Goal: Communication & Community: Answer question/provide support

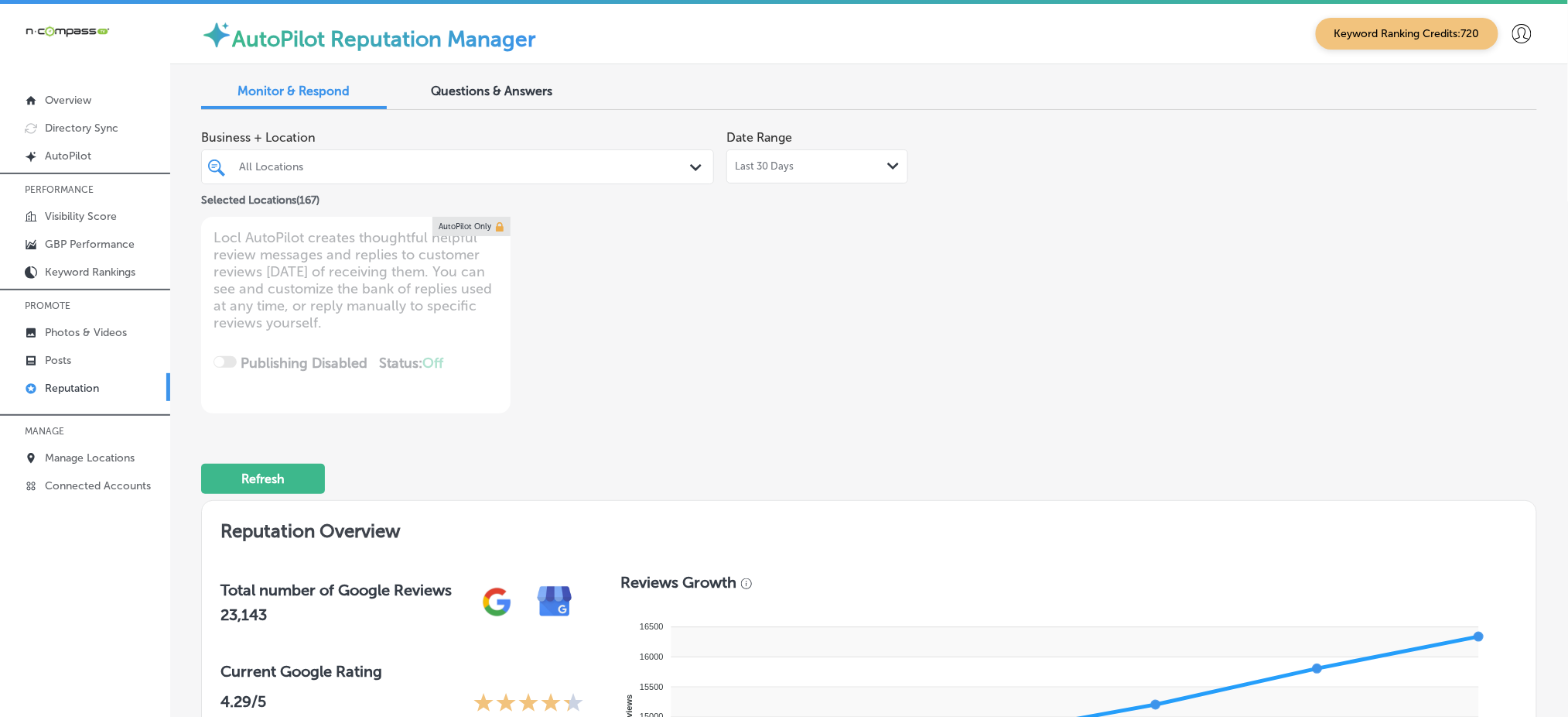
drag, startPoint x: 0, startPoint y: 0, endPoint x: 533, endPoint y: 164, distance: 557.7
click at [533, 164] on div "All Locations" at bounding box center [465, 167] width 452 height 13
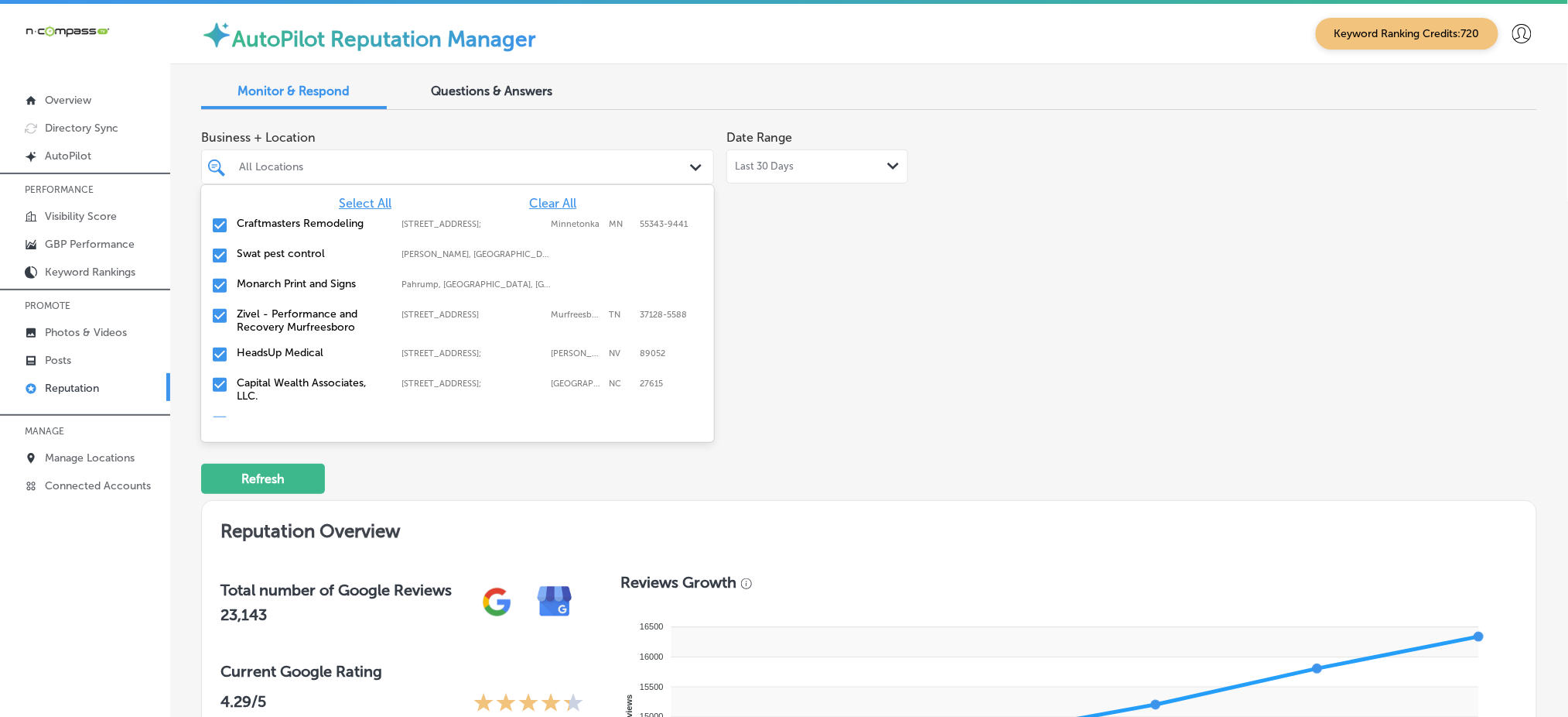
click at [556, 199] on span "Clear All" at bounding box center [553, 203] width 47 height 15
type textarea "x"
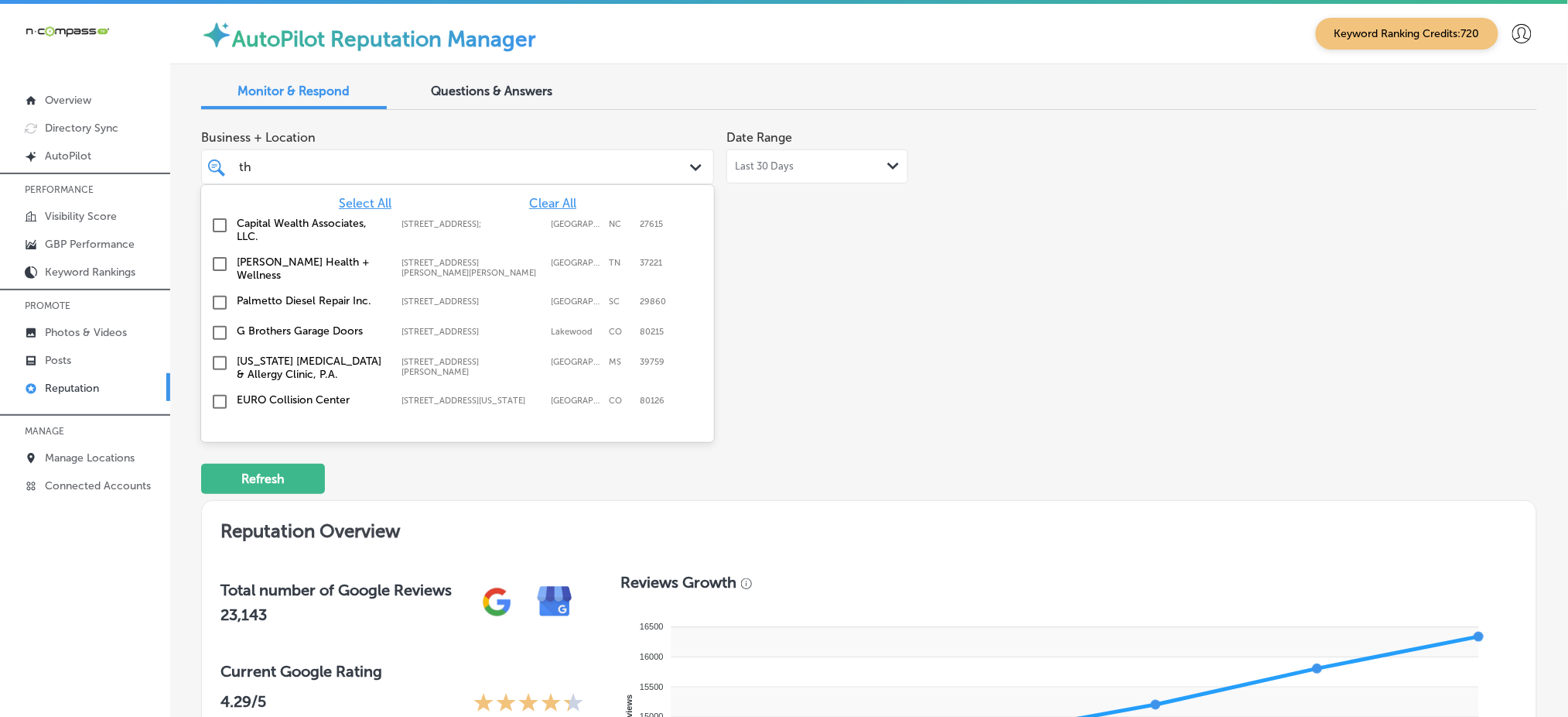
type input "thri"
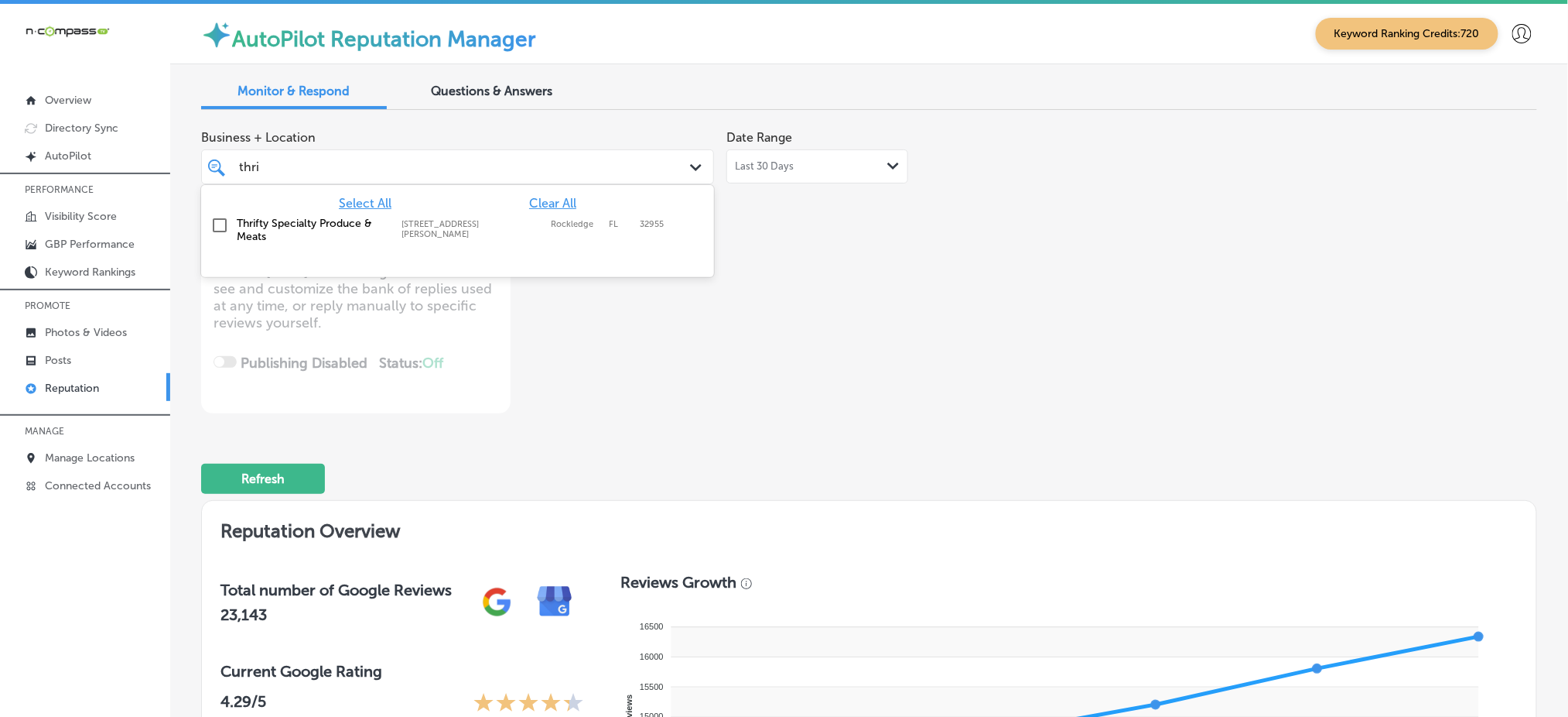
click at [551, 223] on label "Rockledge" at bounding box center [575, 229] width 50 height 20
type textarea "x"
type input "thri"
click at [864, 242] on div "Business + Location option [STREET_ADDRESS][PERSON_NAME]. option [STREET_ADDRES…" at bounding box center [601, 267] width 801 height 291
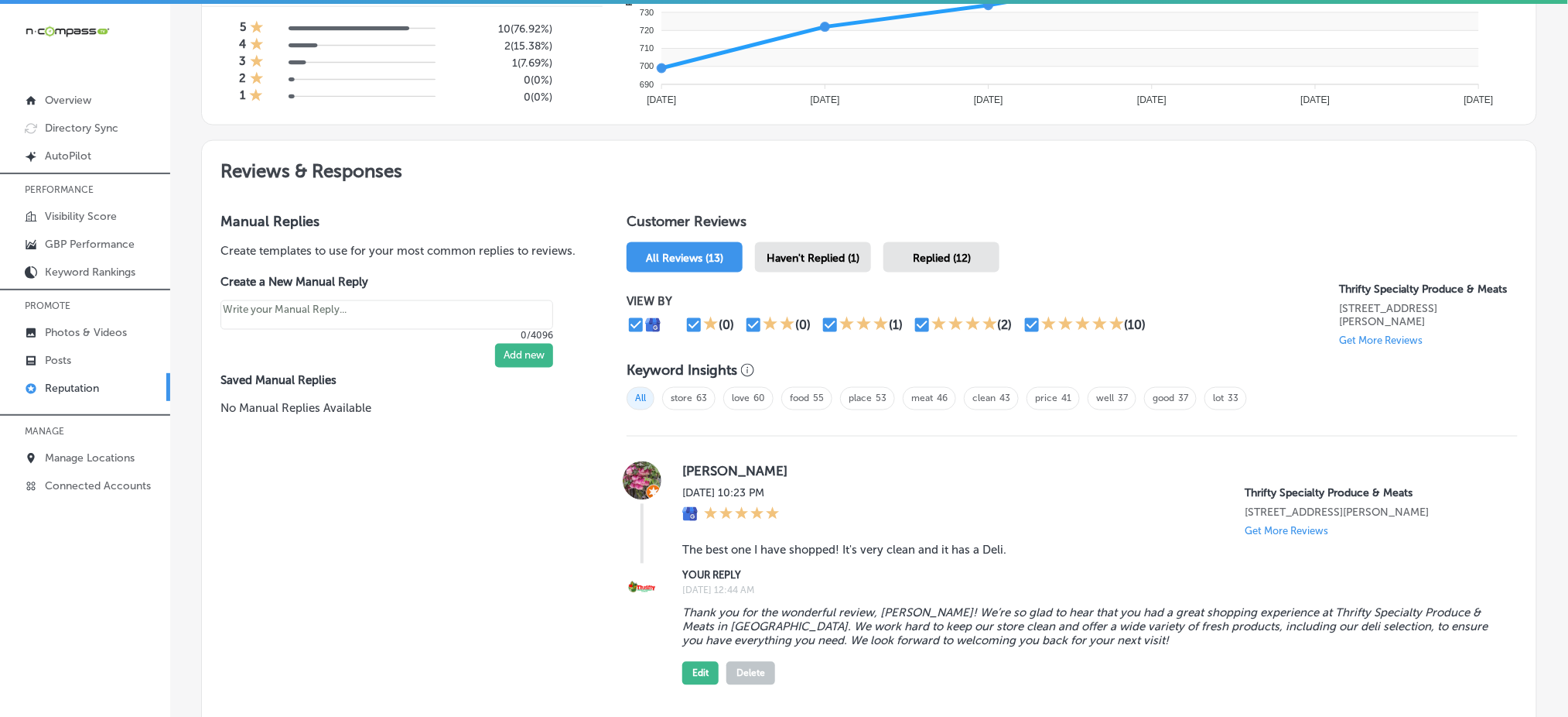
click at [811, 252] on span "Haven't Replied (1)" at bounding box center [813, 258] width 93 height 13
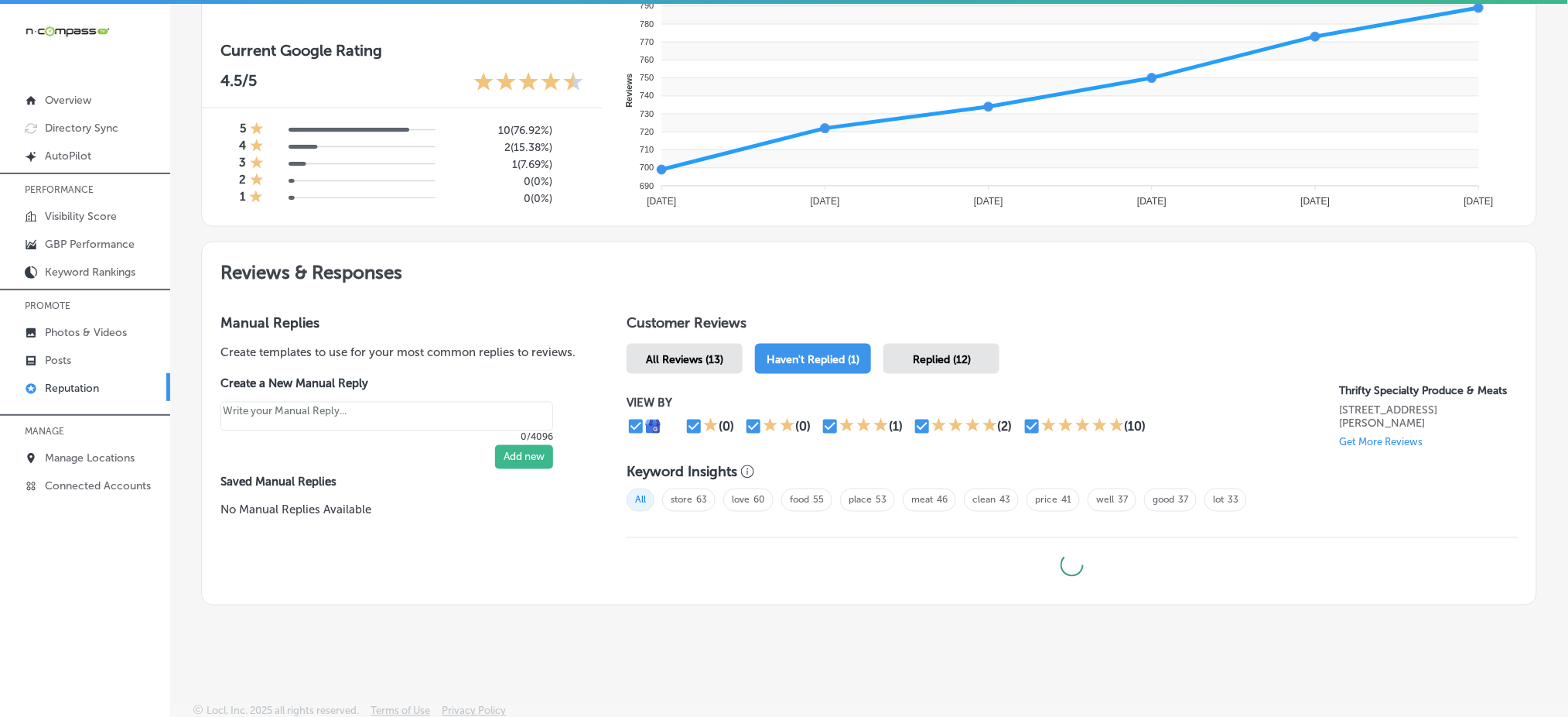
click at [678, 363] on div "All Reviews (13)" at bounding box center [684, 358] width 116 height 30
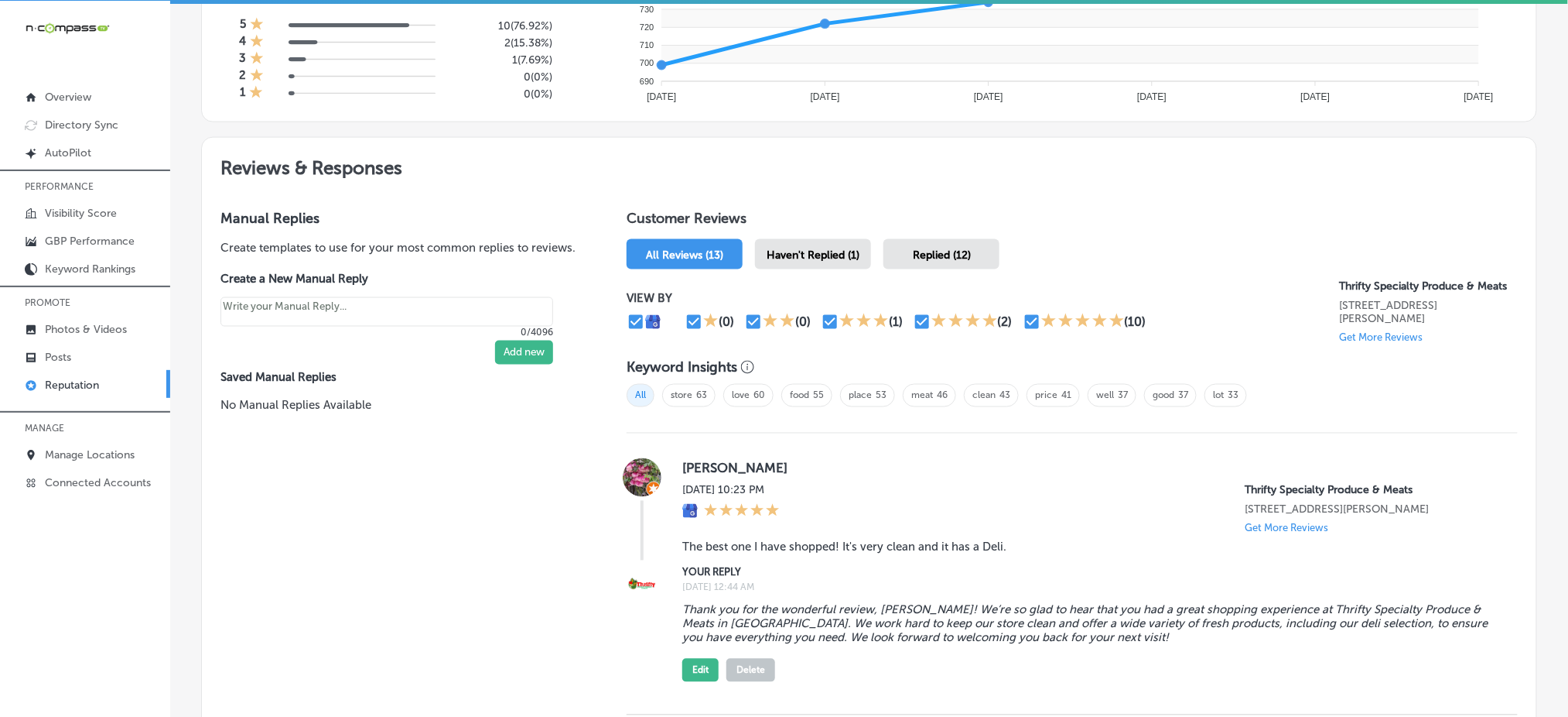
scroll to position [825, 0]
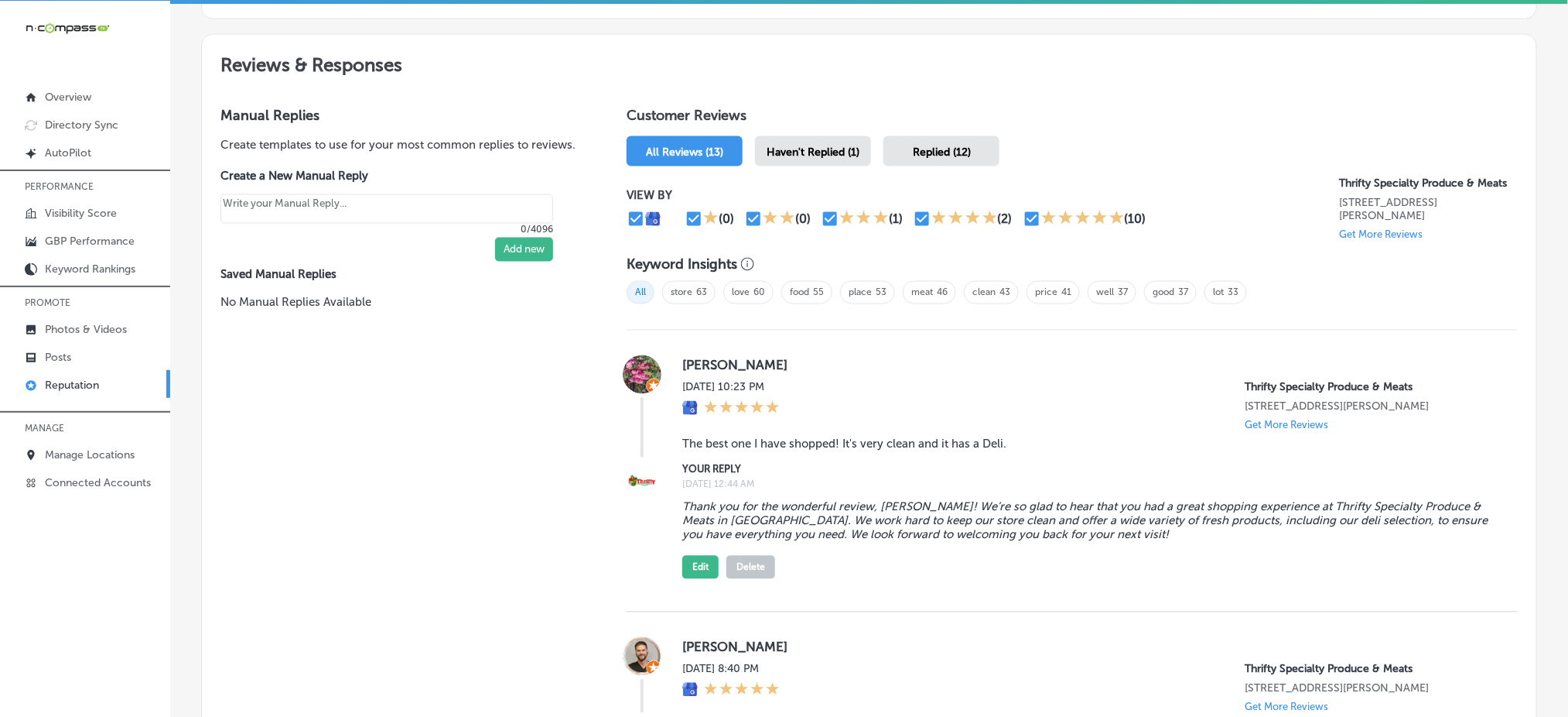
click at [820, 137] on div "Haven't Replied (1)" at bounding box center [812, 152] width 116 height 30
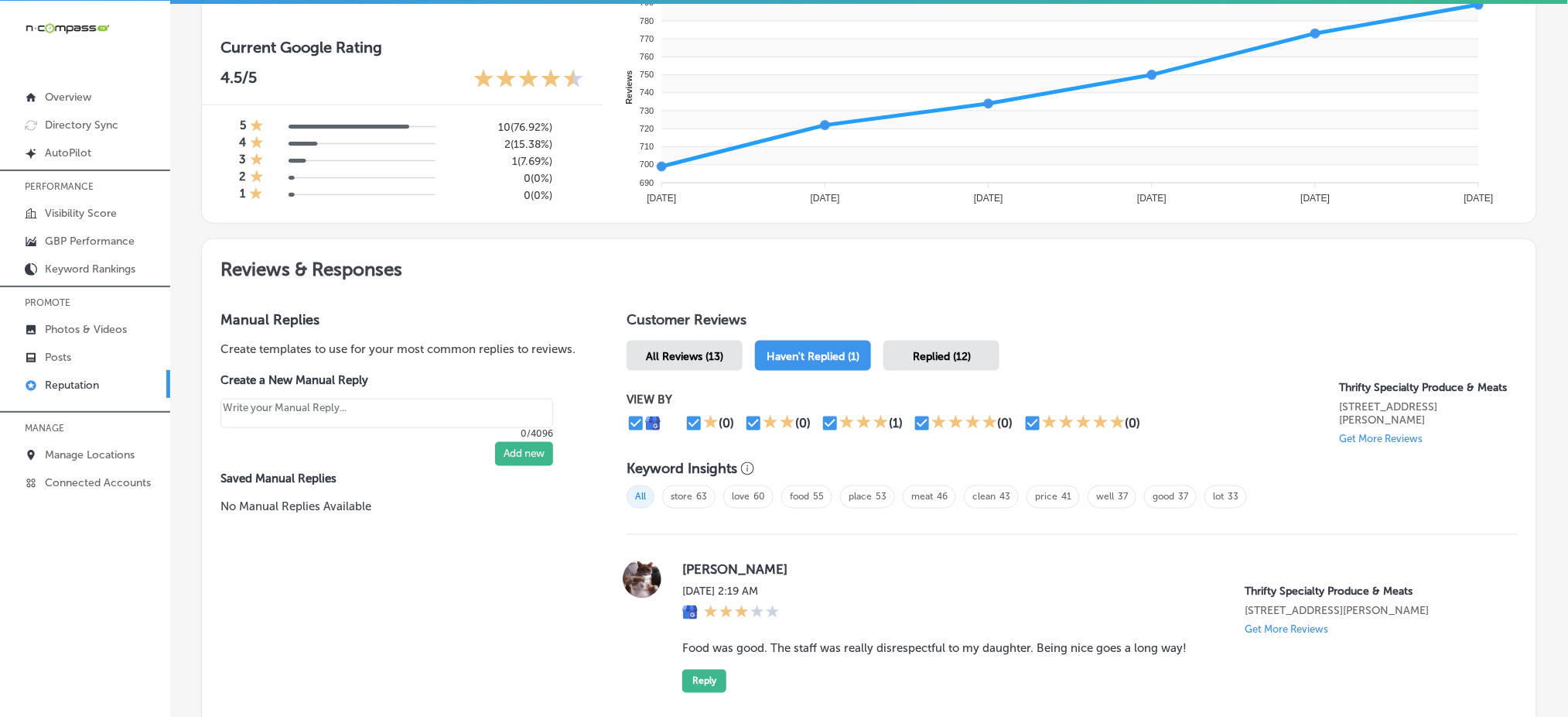
scroll to position [780, 0]
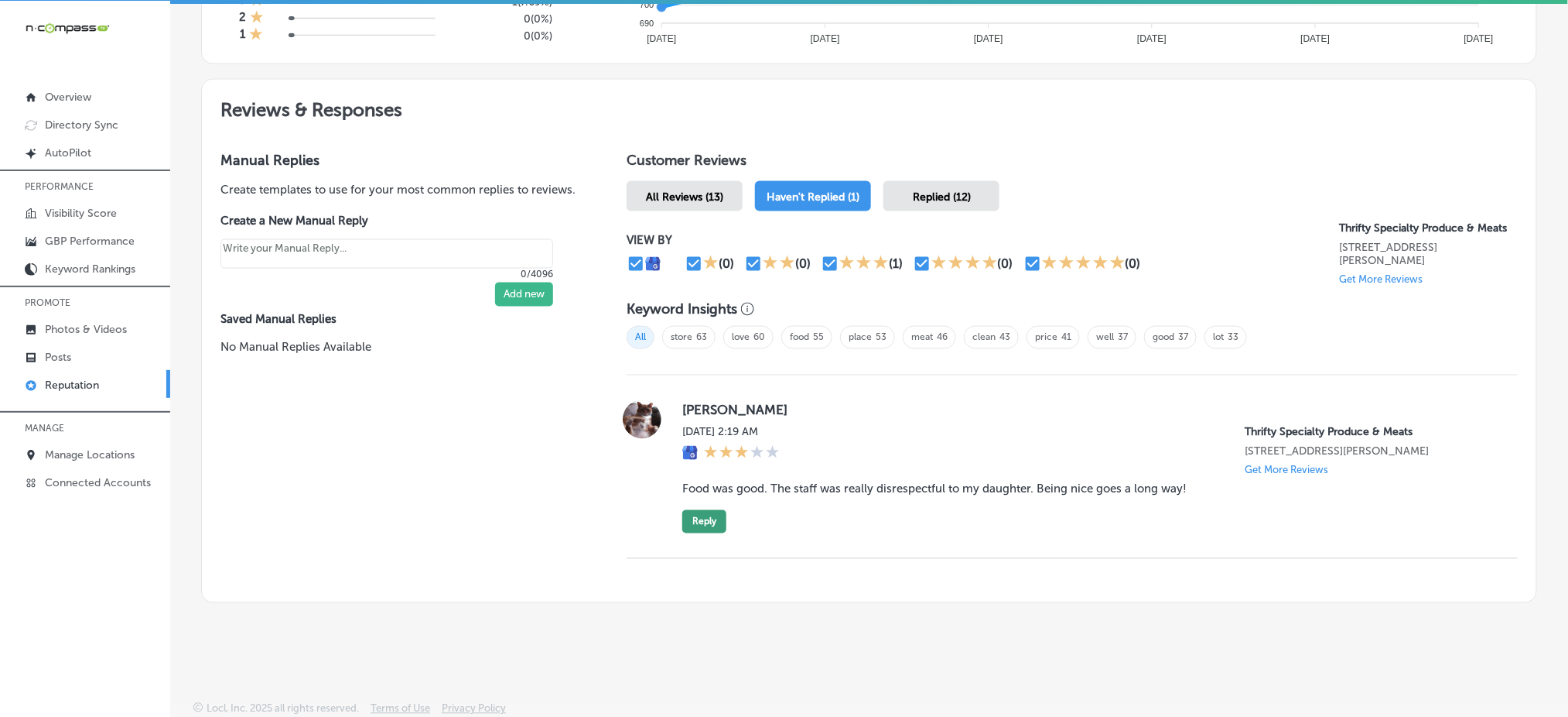
click at [714, 520] on button "Reply" at bounding box center [704, 522] width 45 height 23
type textarea "x"
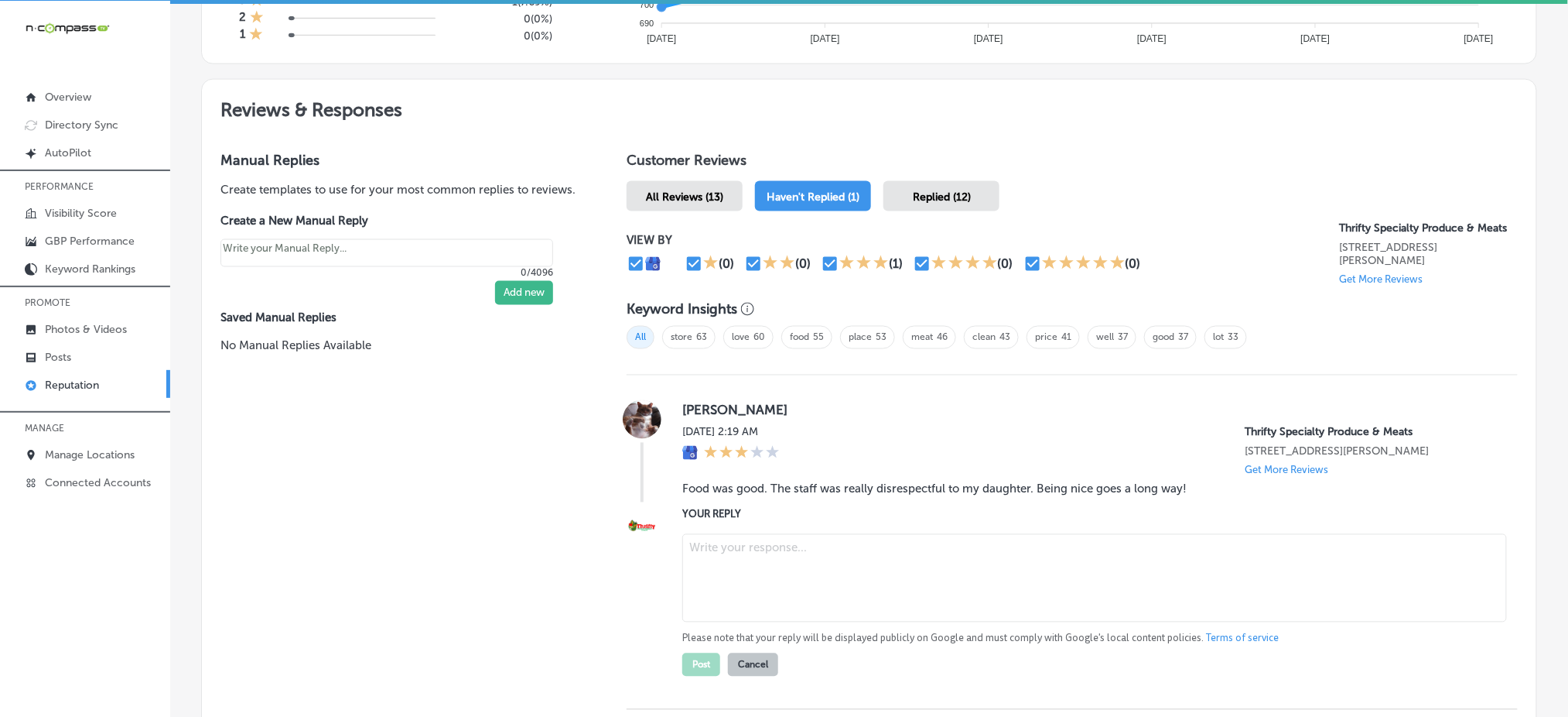
click at [758, 557] on textarea at bounding box center [1095, 578] width 825 height 88
paste textarea "Thank you for your feedback, [PERSON_NAME]. We’re glad to hear you enjoyed the …"
type textarea "Thank you for your feedback, [PERSON_NAME]. We’re glad to hear you enjoyed the …"
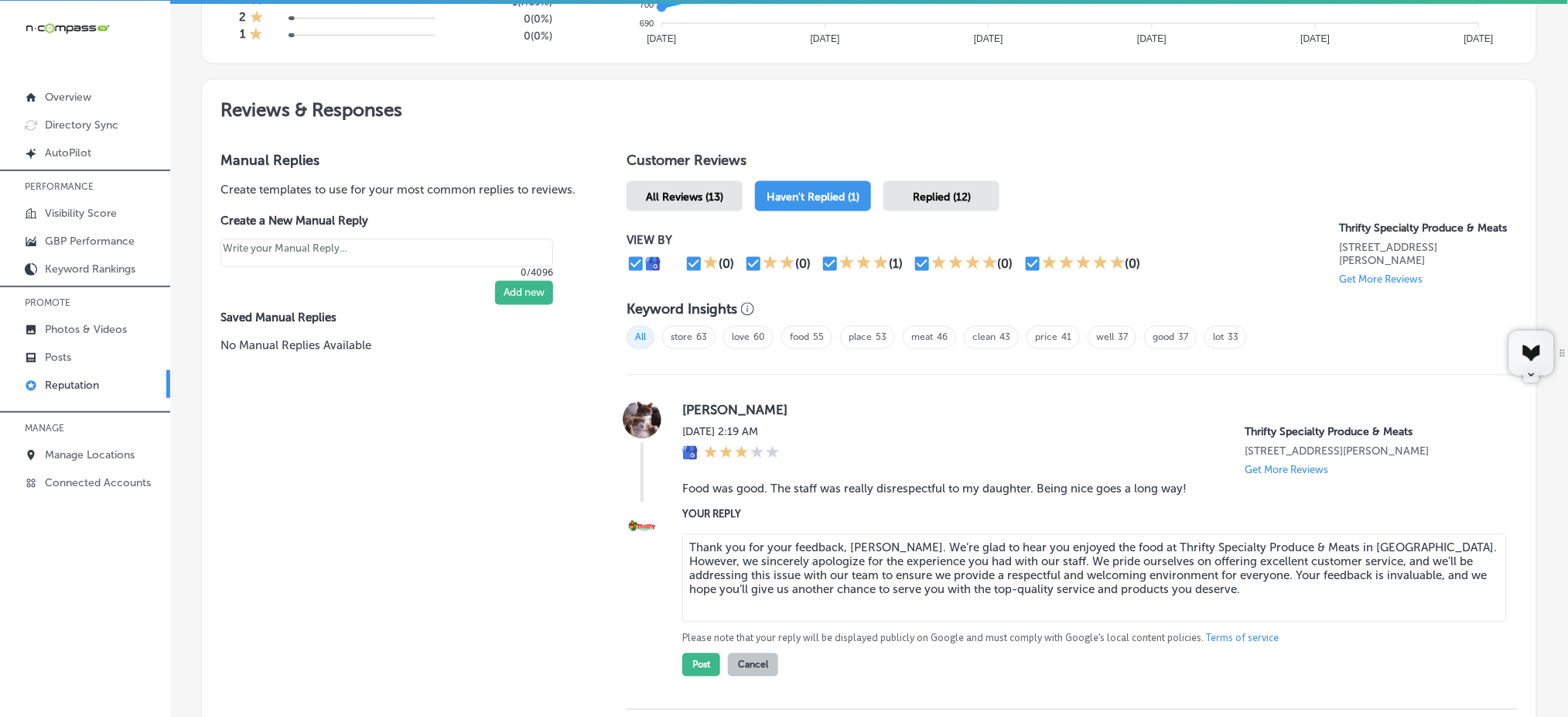
type textarea "x"
type textarea "Thank you for your feedback, [PERSON_NAME]. We’re glad to hear you enjoyed the …"
click at [690, 655] on button "Post" at bounding box center [702, 665] width 38 height 23
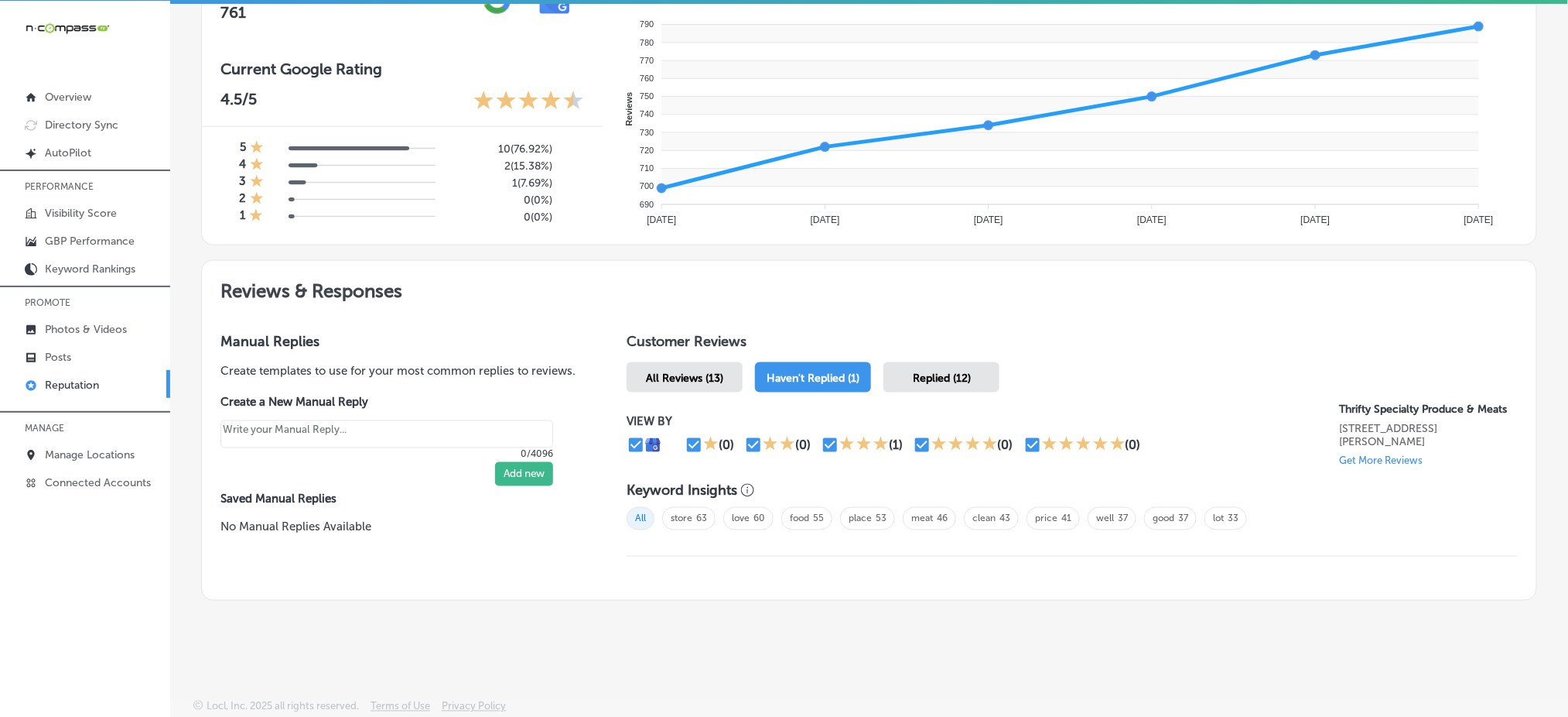
click at [707, 373] on span "All Reviews (13)" at bounding box center [684, 378] width 78 height 13
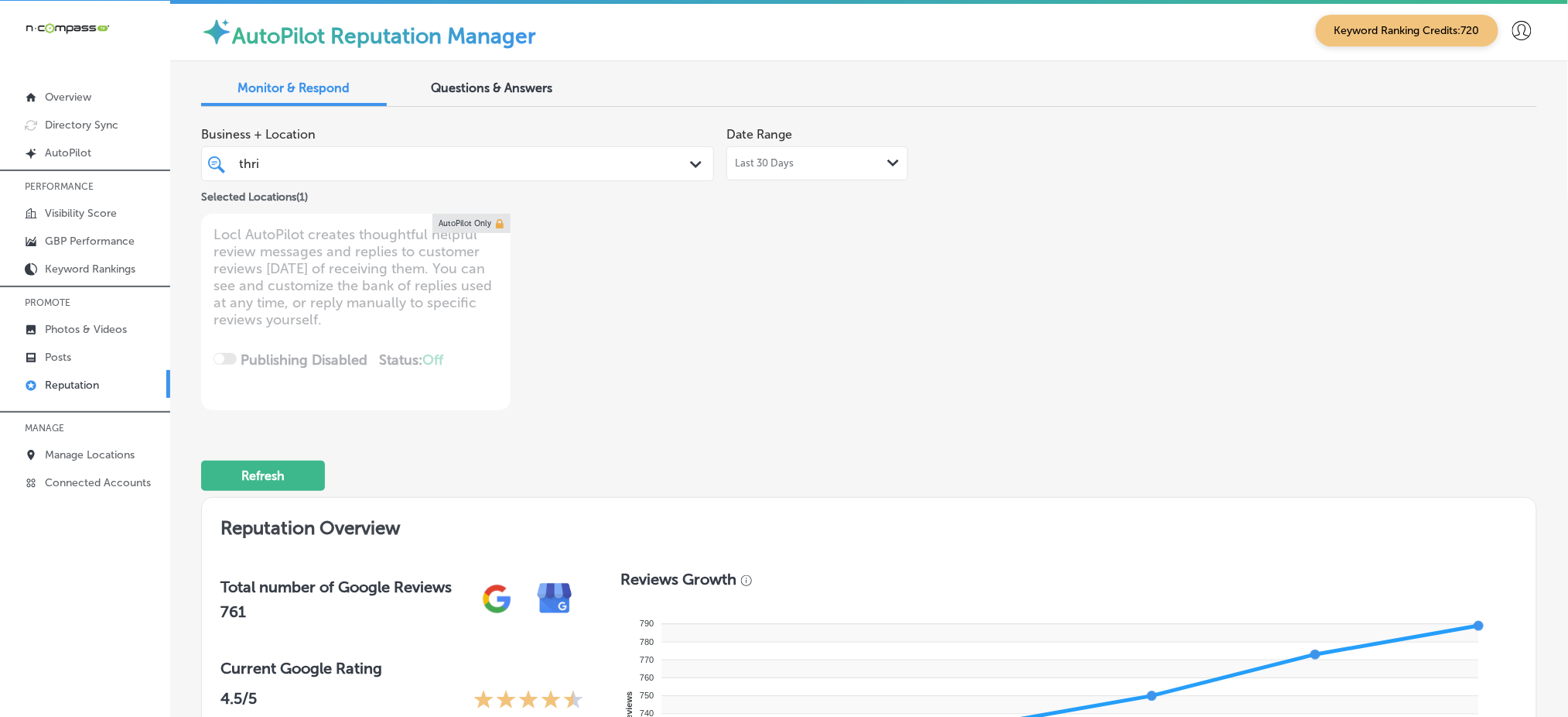
click at [502, 157] on div "thri thri" at bounding box center [435, 164] width 396 height 21
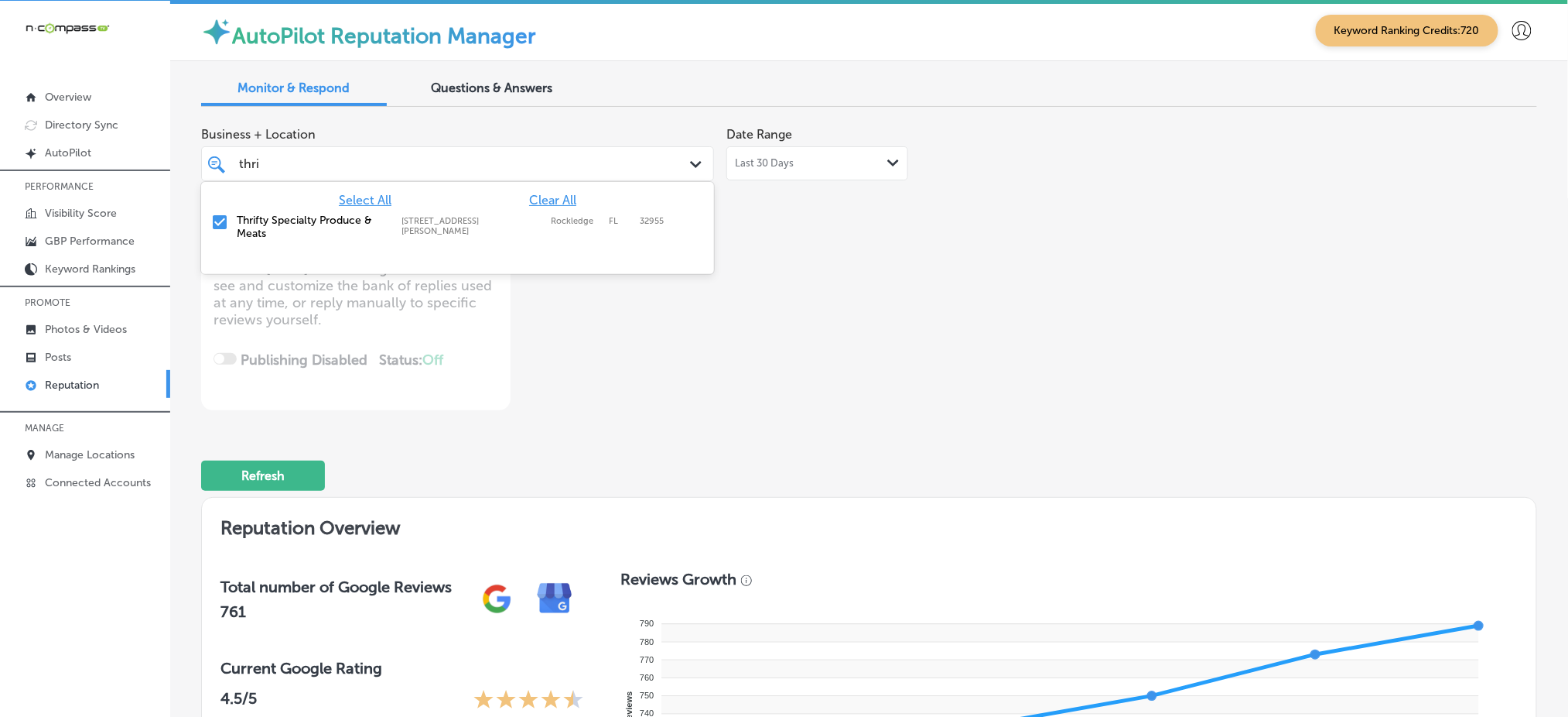
click at [557, 198] on span "Clear All" at bounding box center [553, 200] width 47 height 15
type textarea "x"
type input "t"
type input "parc"
click at [545, 234] on div "Parc Center Dental Group [STREET_ADDRESS] [STREET_ADDRESS]" at bounding box center [457, 223] width 513 height 30
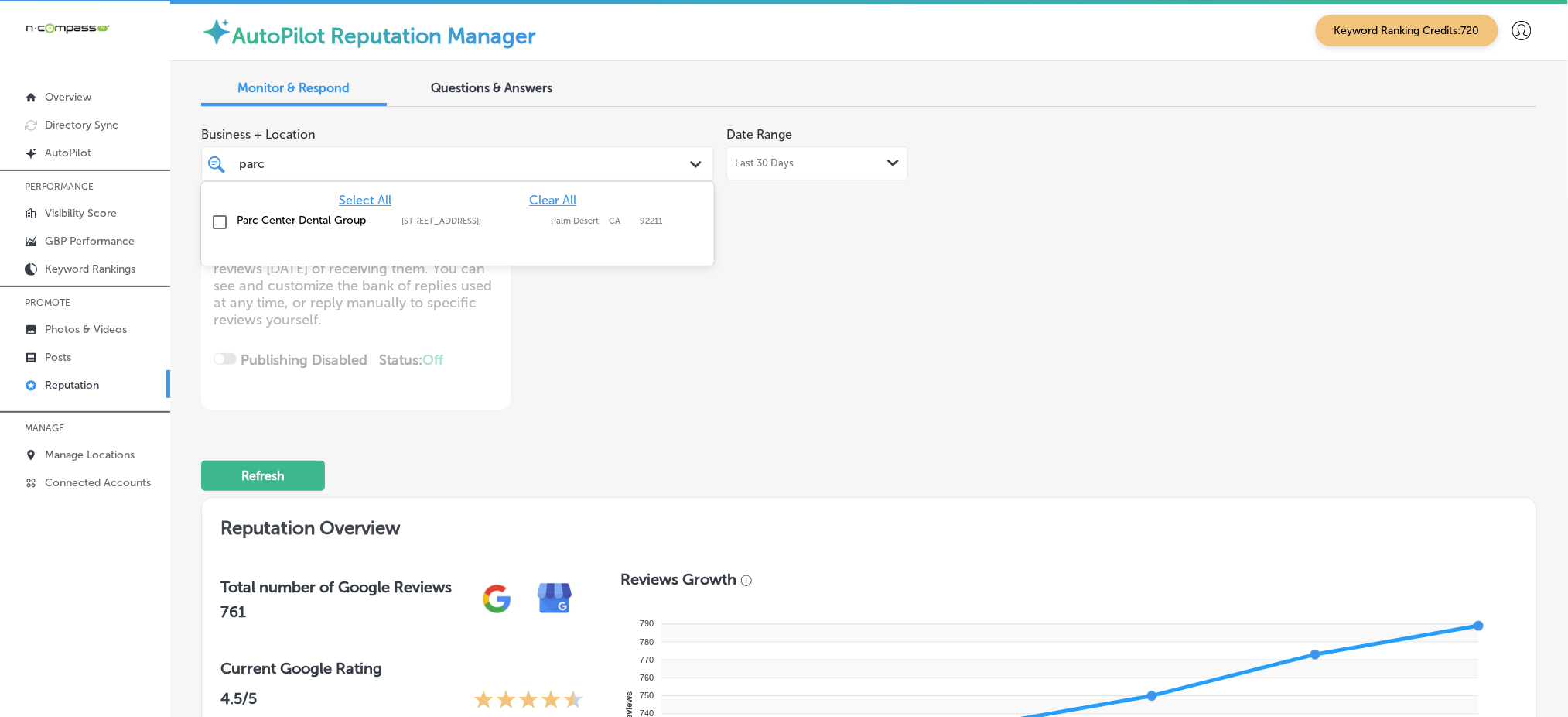
type textarea "x"
type input "parc"
click at [971, 233] on div "Business + Location option [STREET_ADDRESS]. option [STREET_ADDRESS]. 2 results…" at bounding box center [601, 265] width 801 height 291
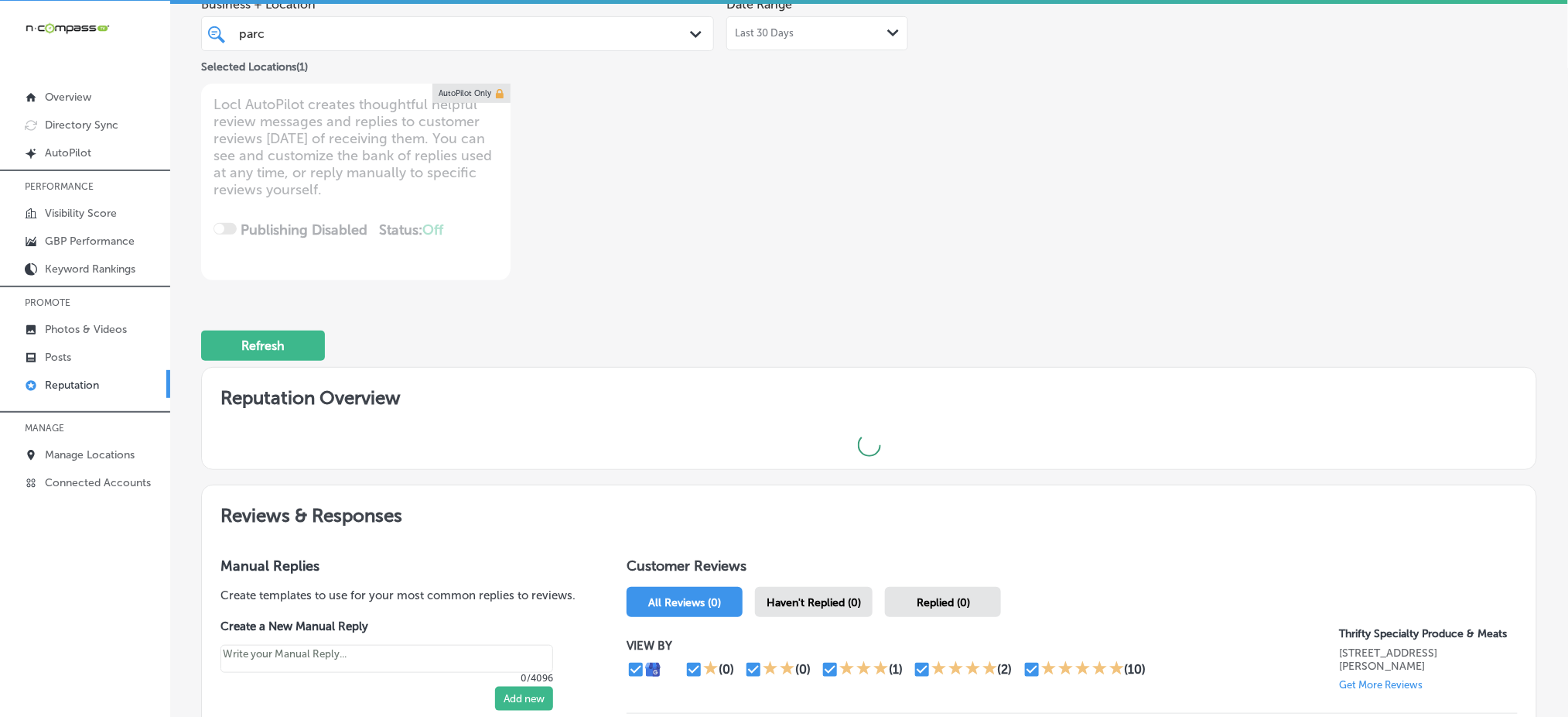
scroll to position [355, 0]
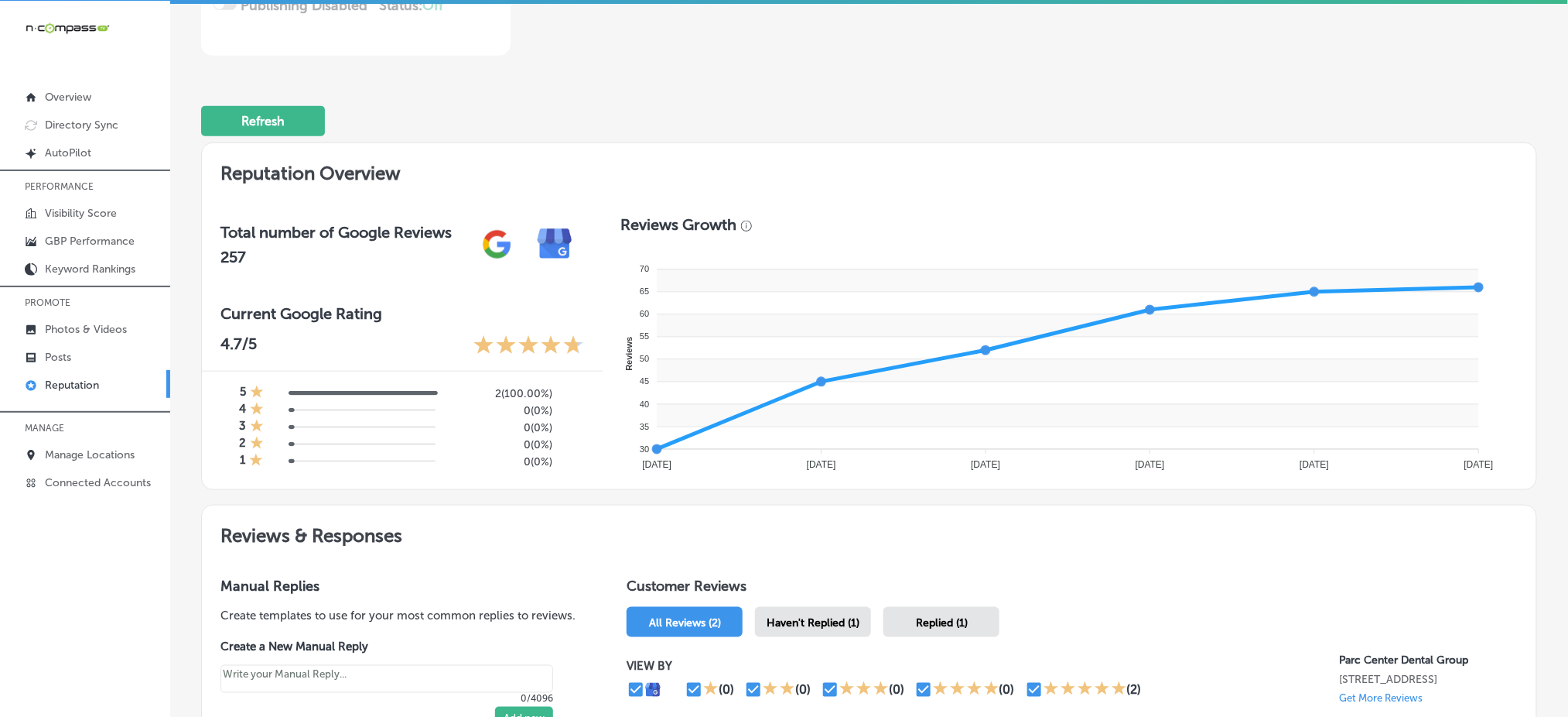
click at [826, 623] on div "Haven't Replied (1)" at bounding box center [812, 622] width 116 height 30
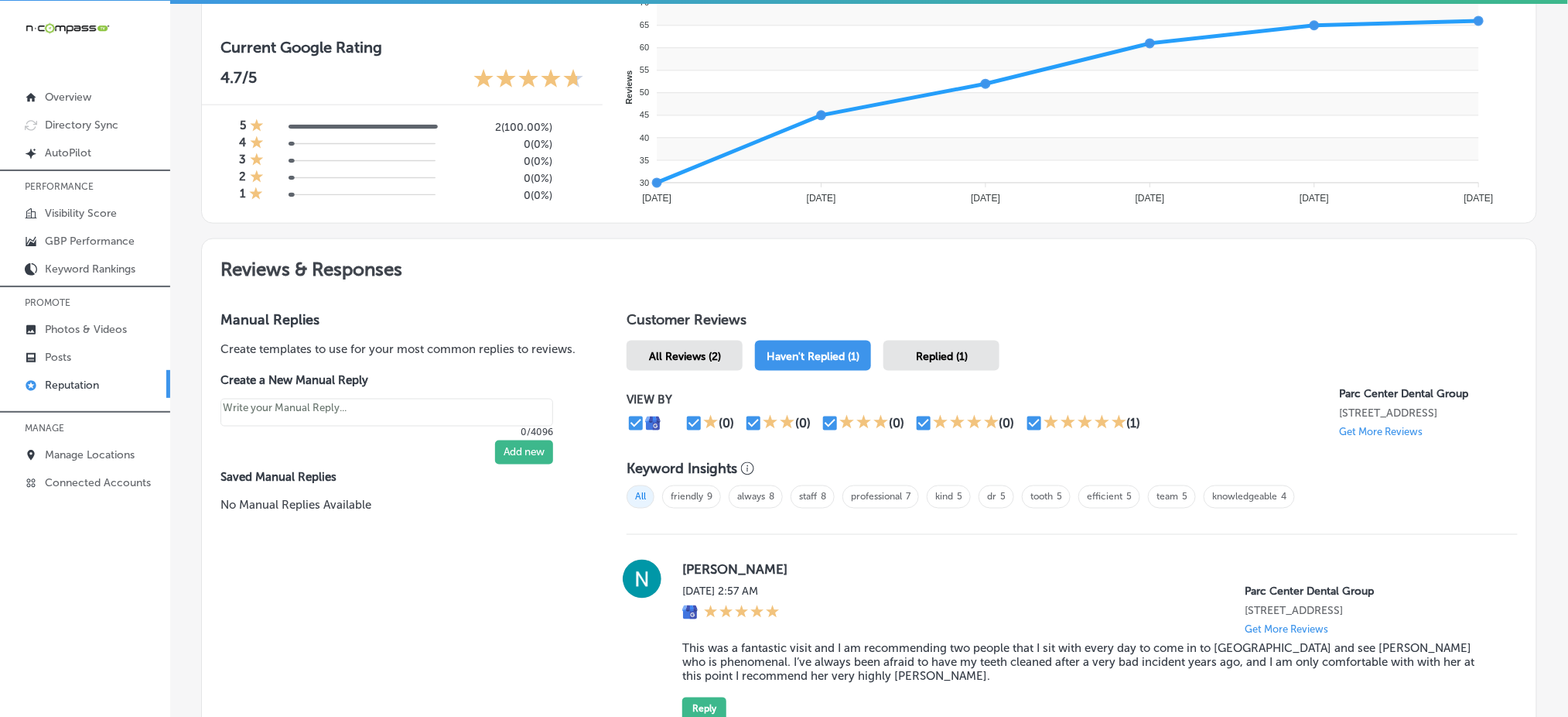
scroll to position [820, 0]
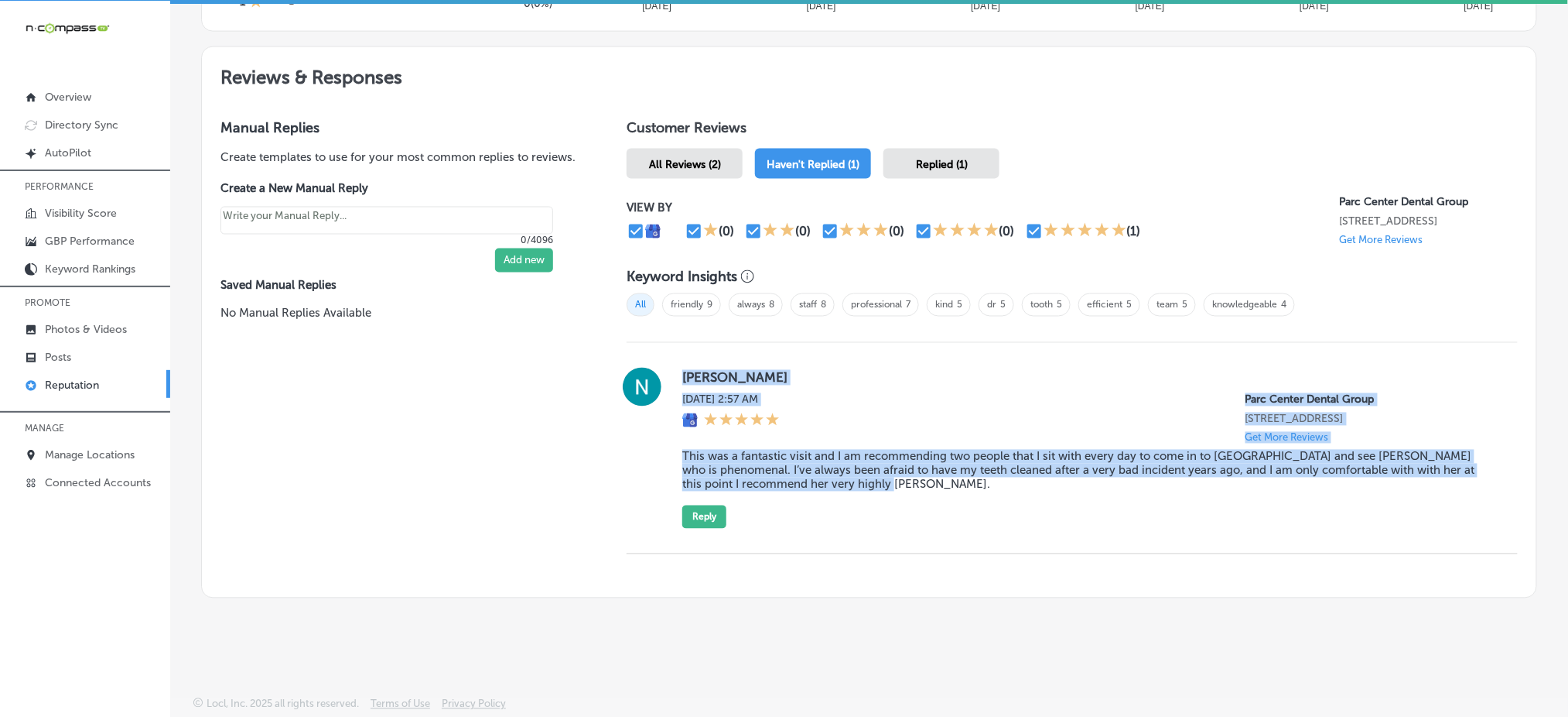
drag, startPoint x: 686, startPoint y: 368, endPoint x: 914, endPoint y: 490, distance: 258.6
click at [914, 490] on div "[PERSON_NAME][DATE] 2:57 AM Parc Center Dental Group [STREET_ADDRESS] Get More …" at bounding box center [1072, 449] width 891 height 161
copy div "[PERSON_NAME][DATE] 2:57 AM Parc Center Dental Group [STREET_ADDRESS] Get More …"
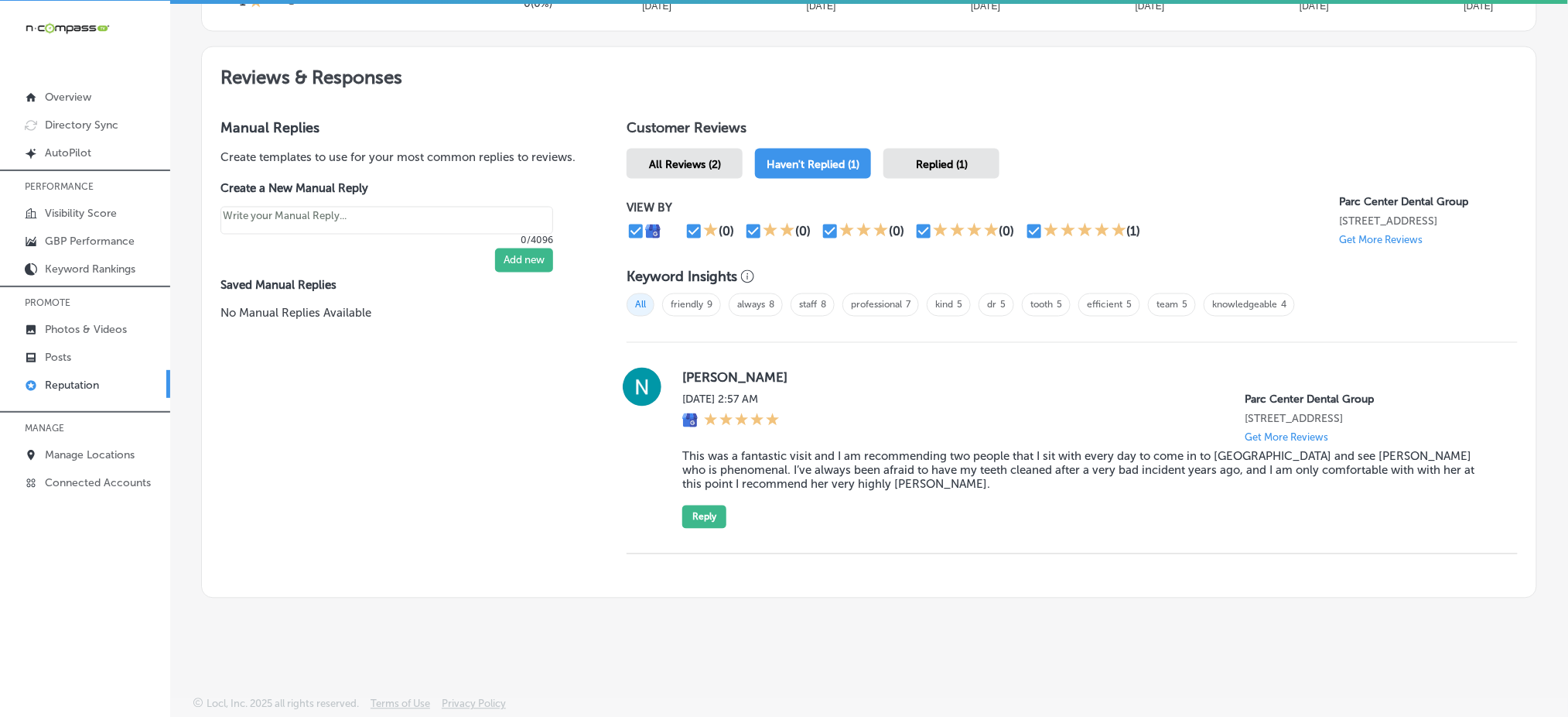
click at [948, 157] on div "Replied (1)" at bounding box center [941, 164] width 116 height 30
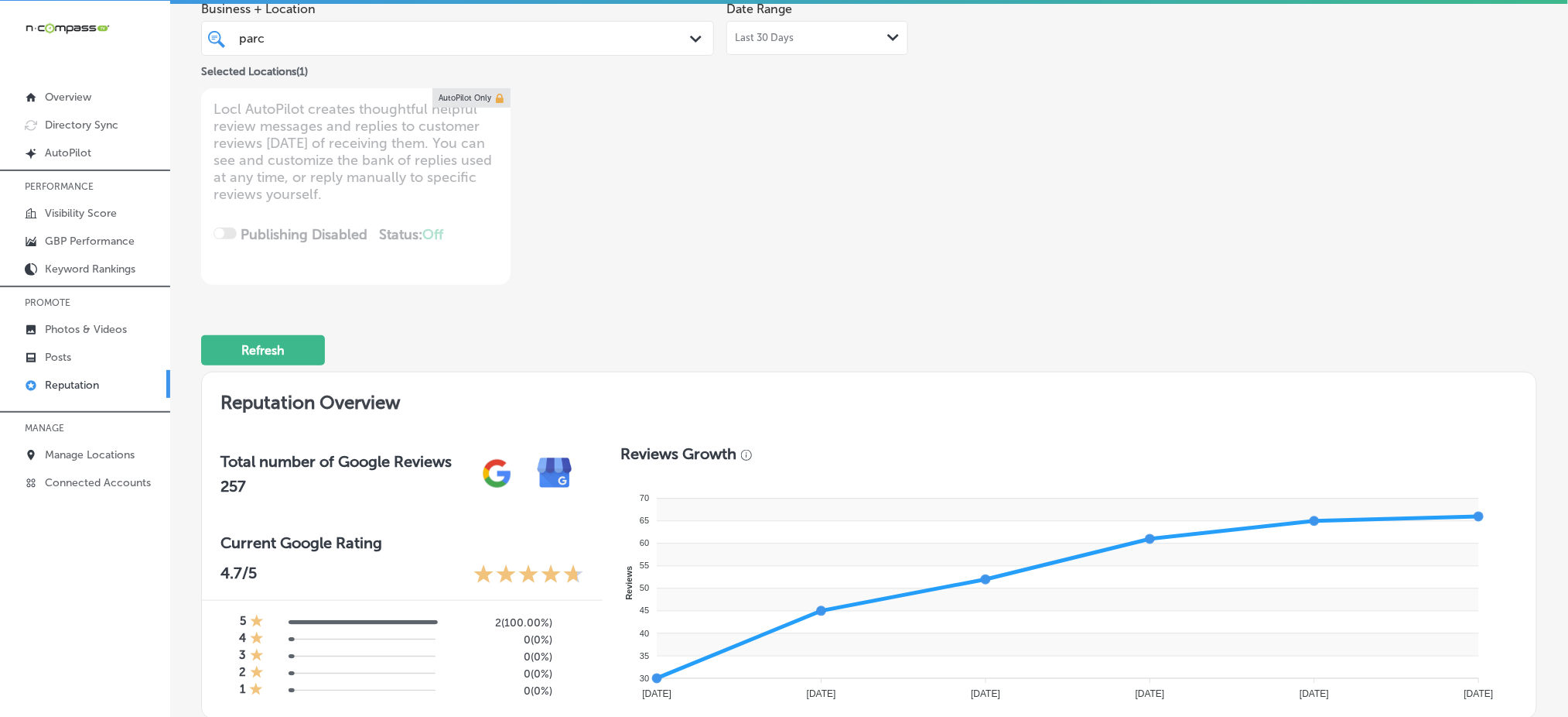
scroll to position [94, 0]
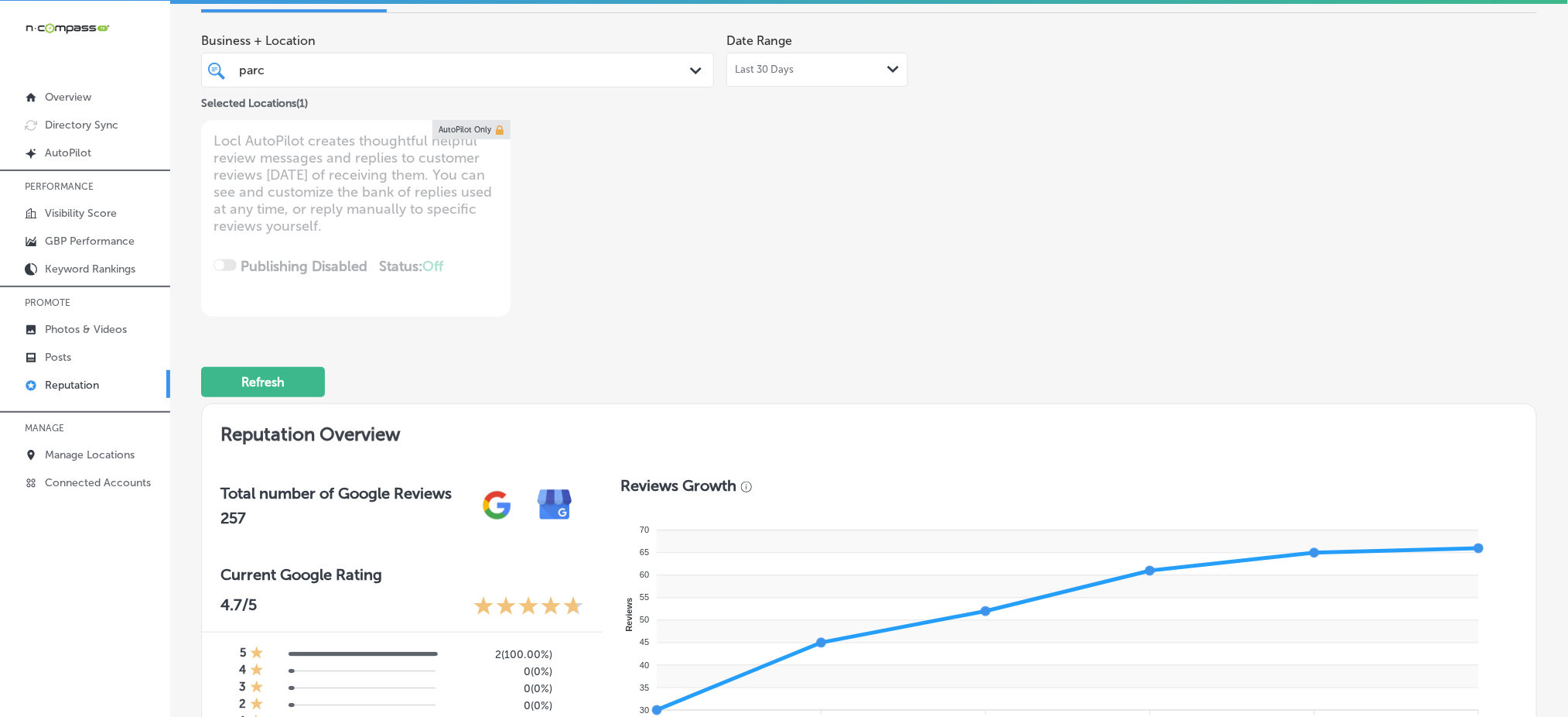
click at [840, 78] on div "Last 30 Days Path Created with Sketch." at bounding box center [817, 69] width 182 height 34
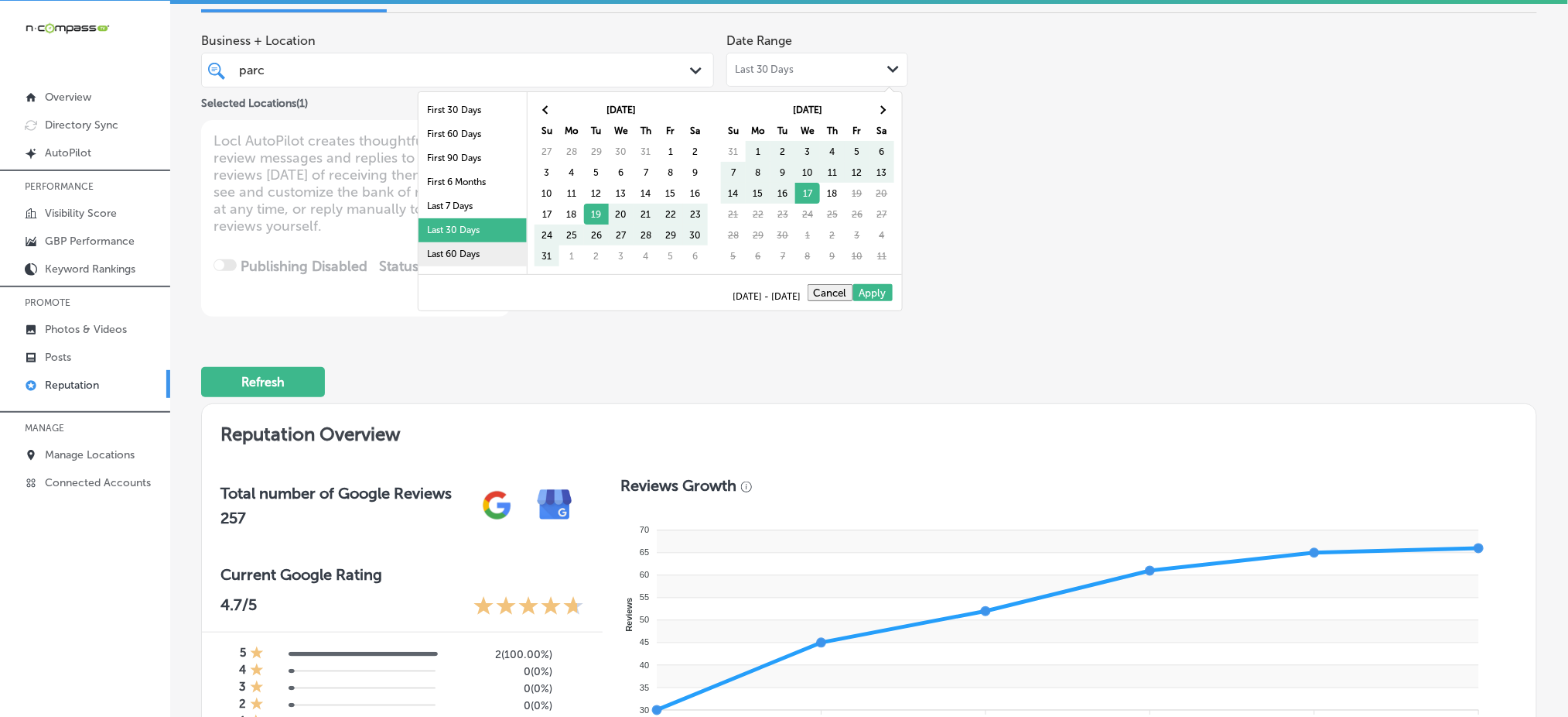
click at [479, 248] on li "Last 60 Days" at bounding box center [472, 253] width 108 height 24
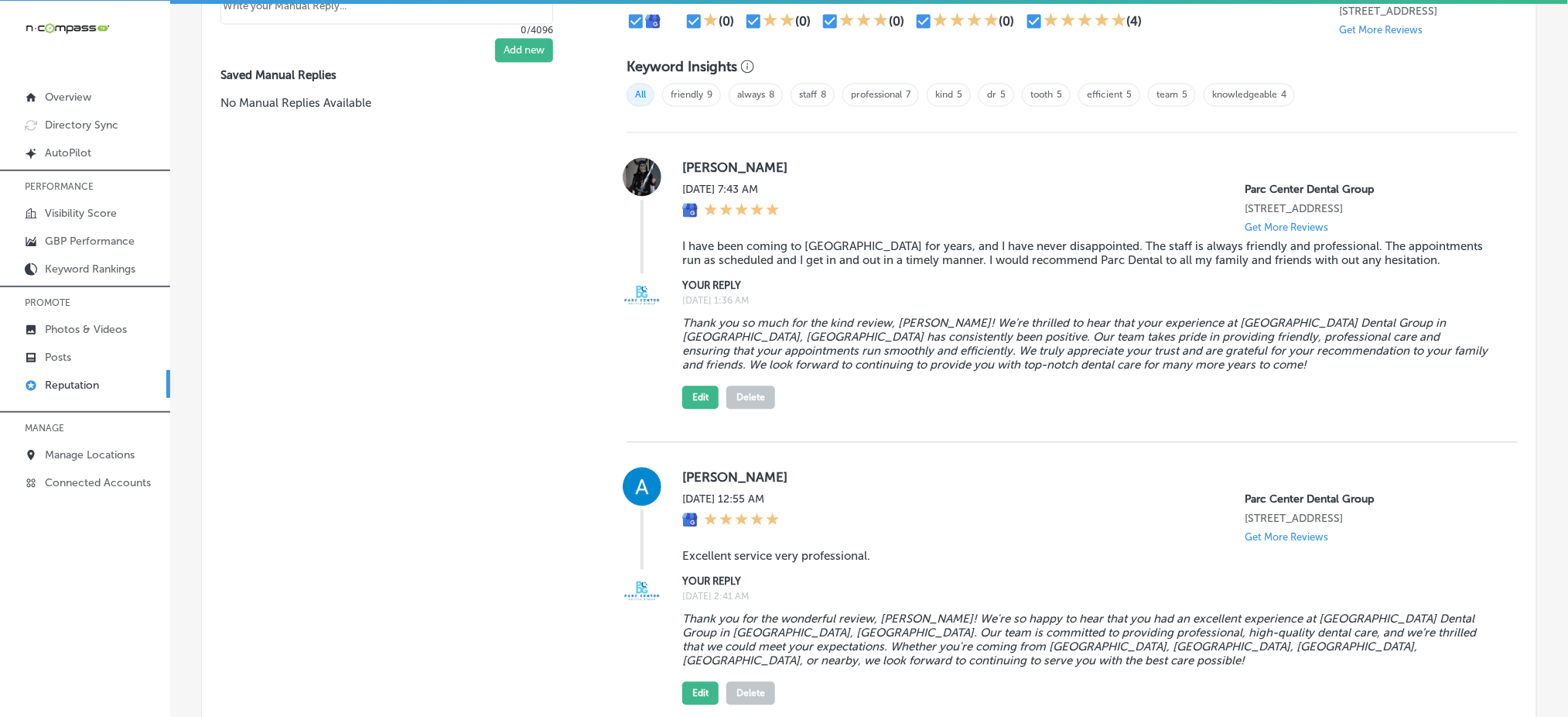
scroll to position [610, 0]
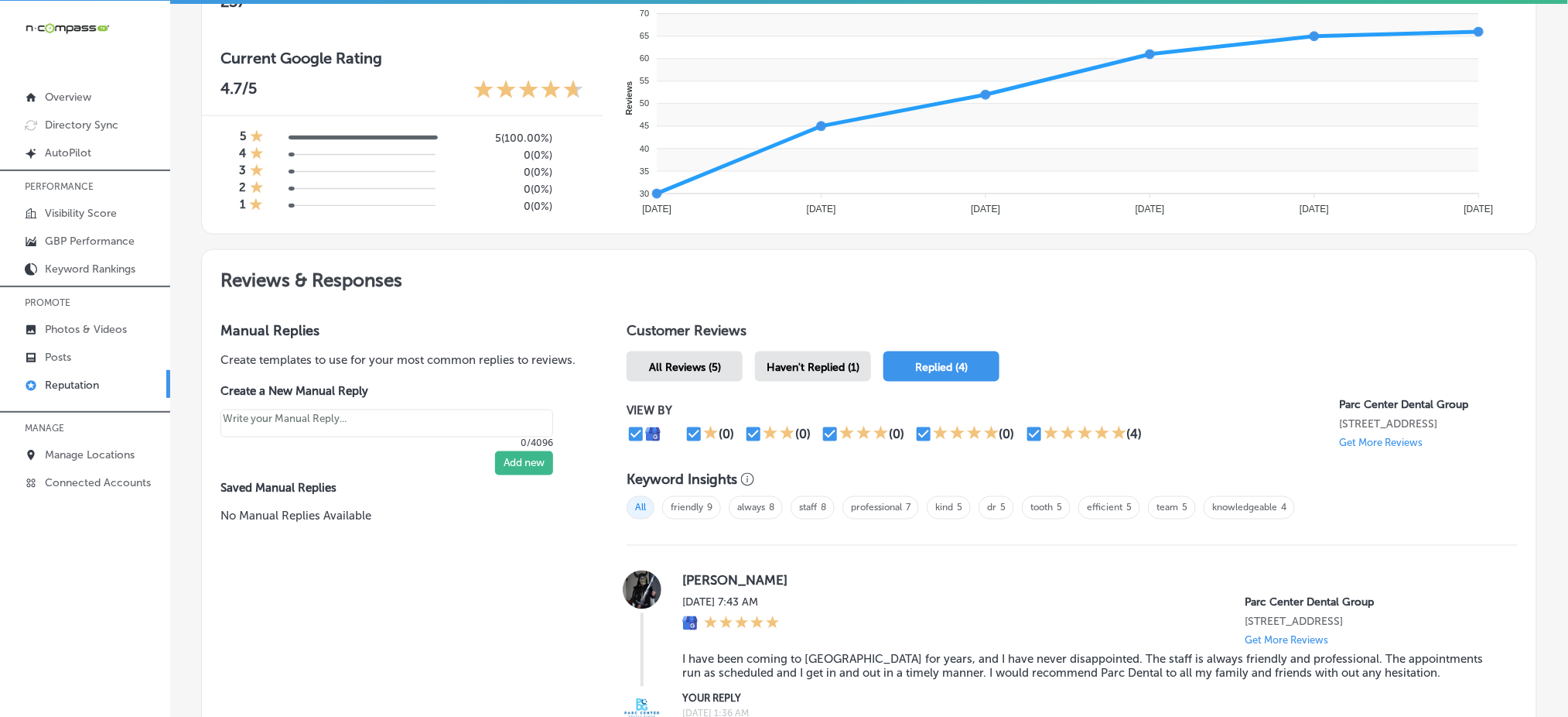
click at [784, 366] on span "Haven't Replied (1)" at bounding box center [813, 367] width 93 height 13
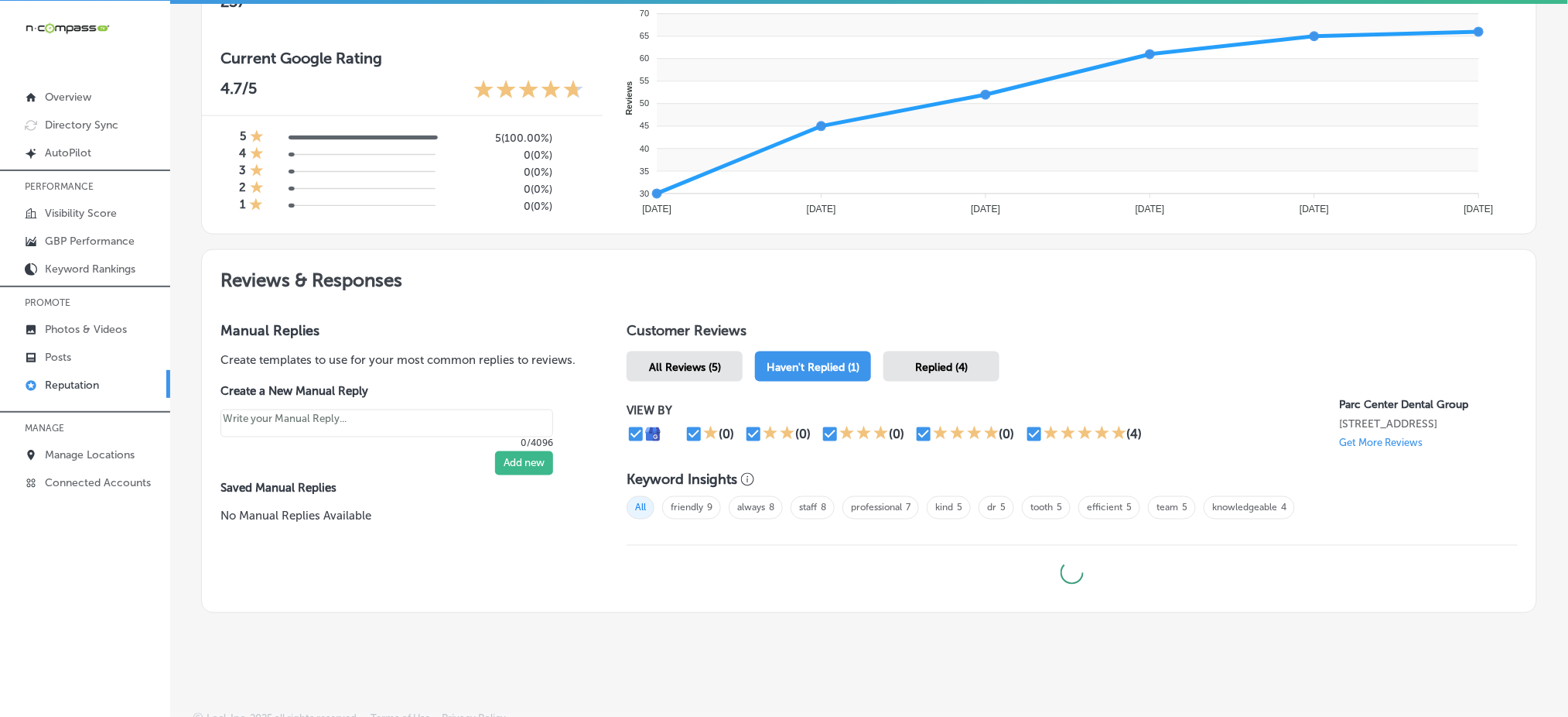
type textarea "x"
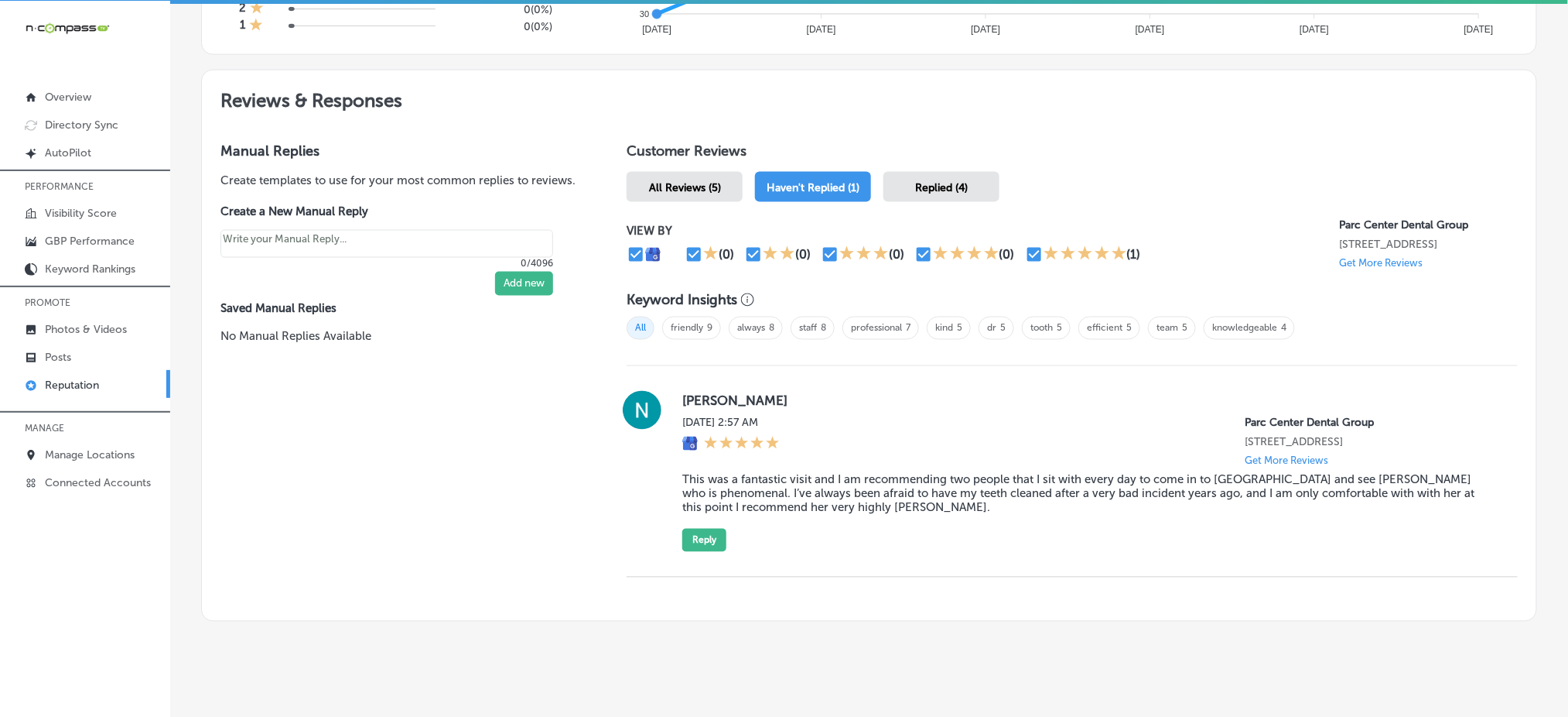
scroll to position [820, 0]
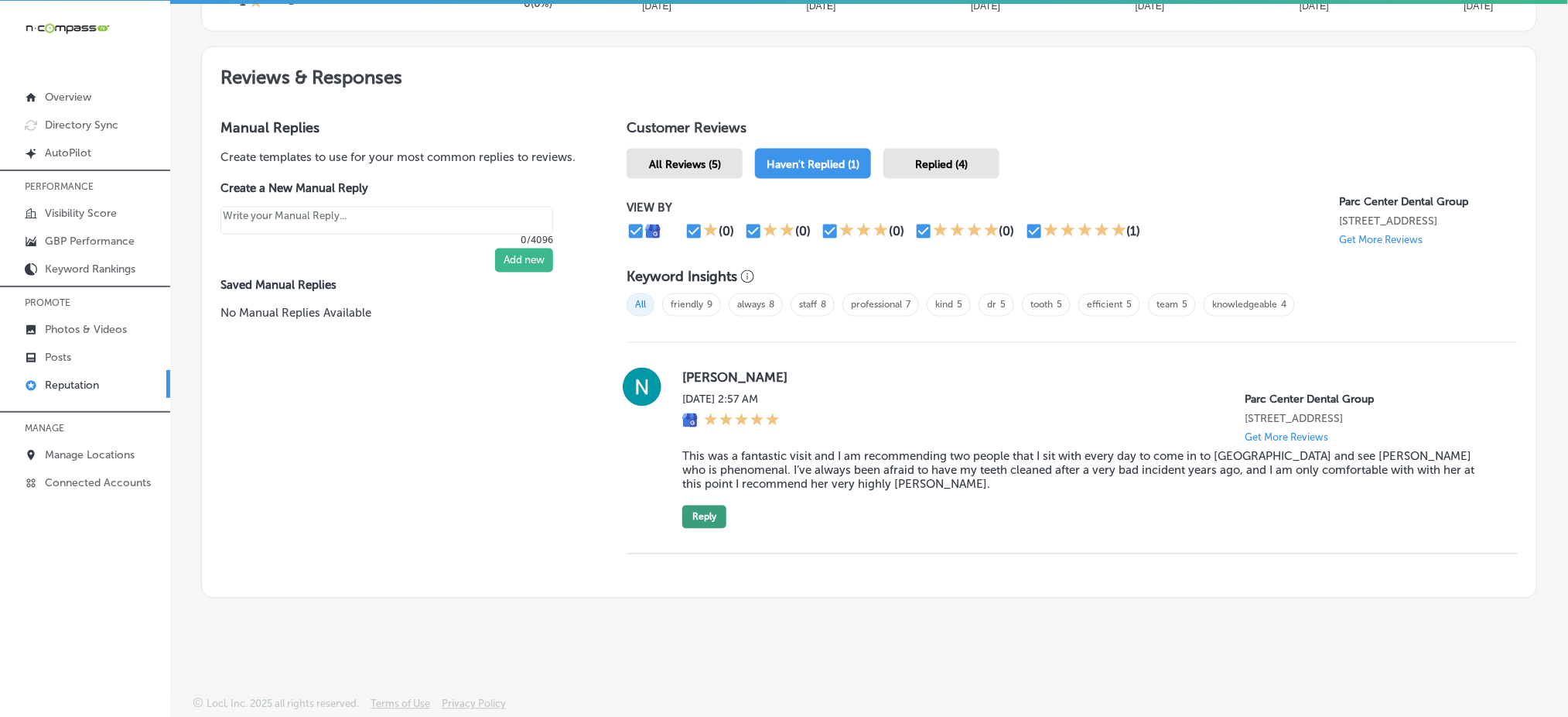
click at [698, 518] on button "Reply" at bounding box center [704, 517] width 45 height 23
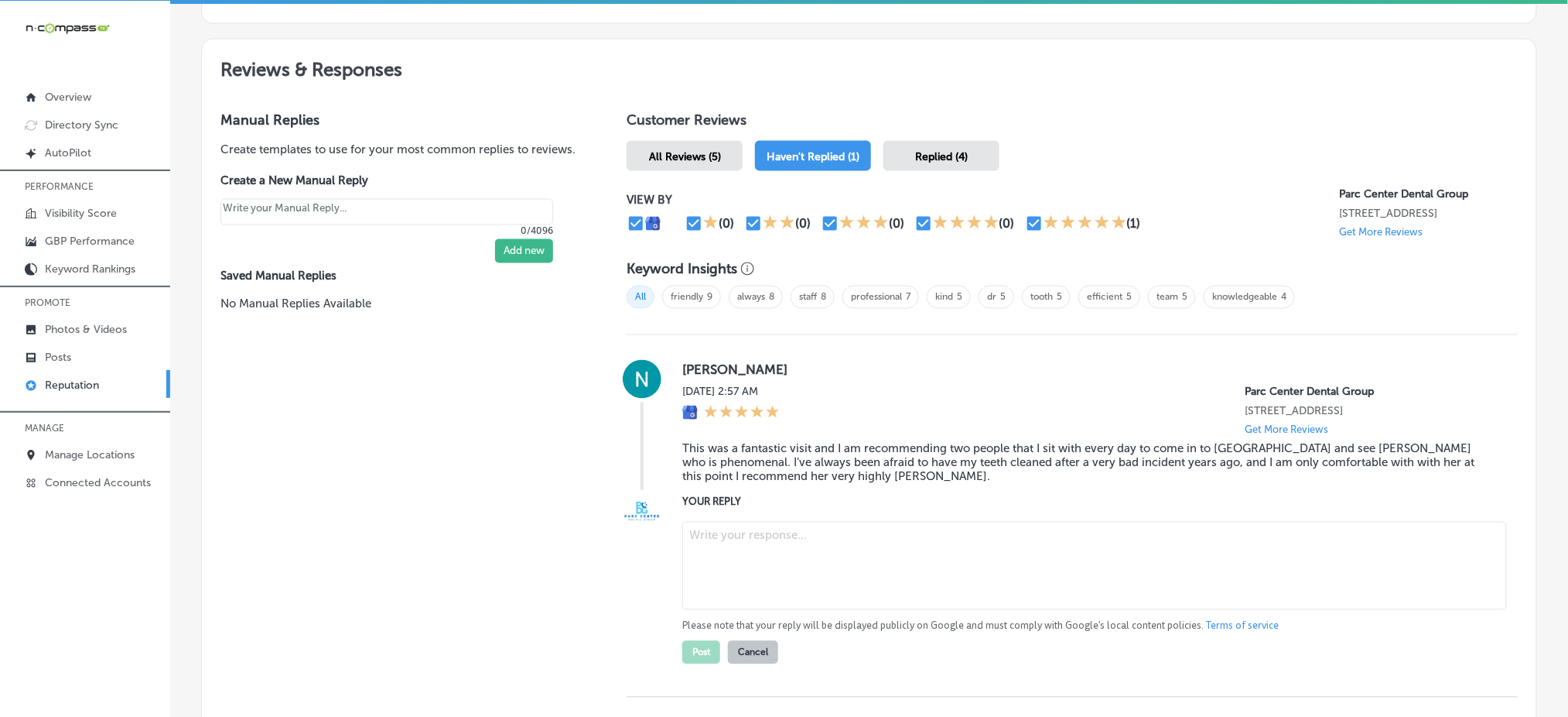
click at [754, 558] on textarea at bounding box center [1095, 565] width 825 height 88
paste textarea "Thank you so much for your kind words, [PERSON_NAME]! We’re so happy to hear th…"
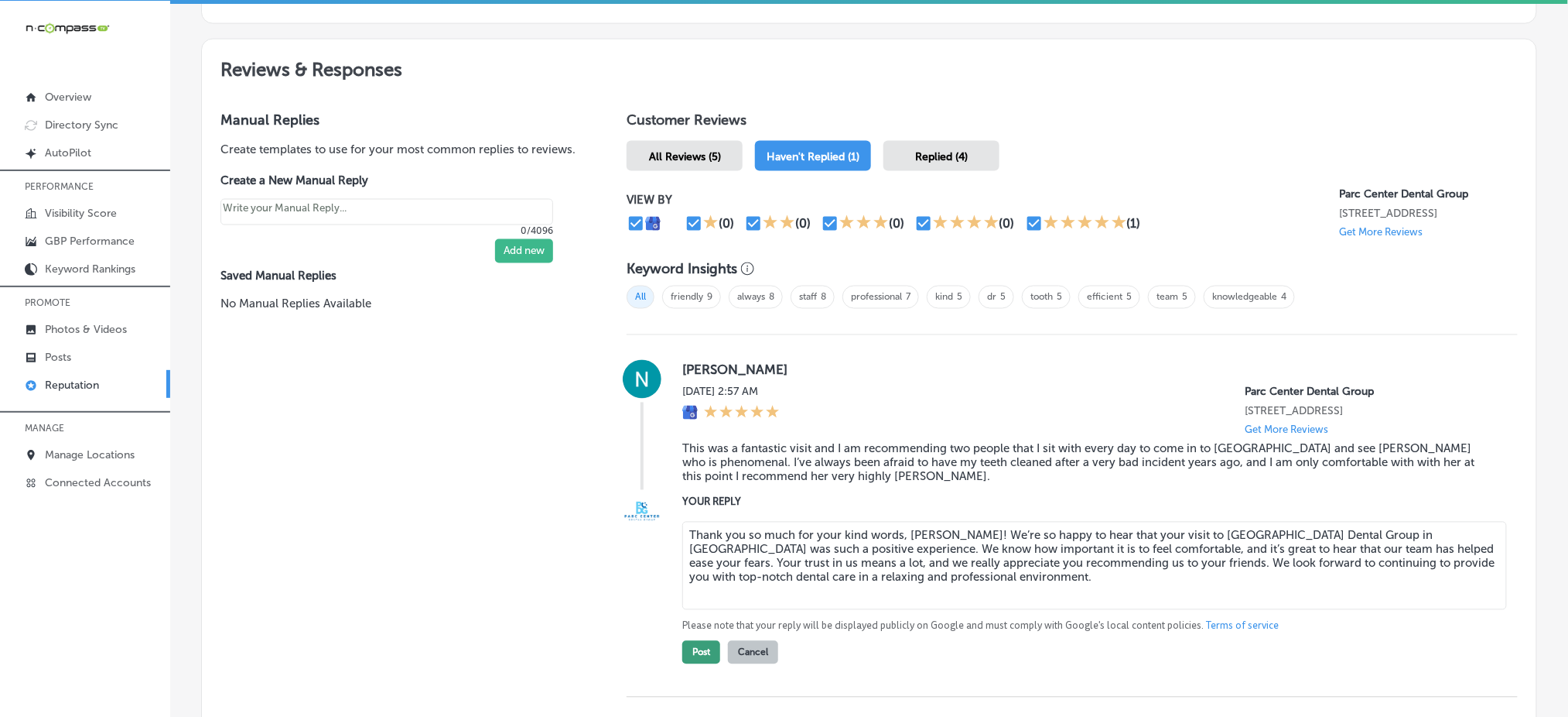
type textarea "Thank you so much for your kind words, [PERSON_NAME]! We’re so happy to hear th…"
click at [698, 654] on button "Post" at bounding box center [702, 653] width 38 height 23
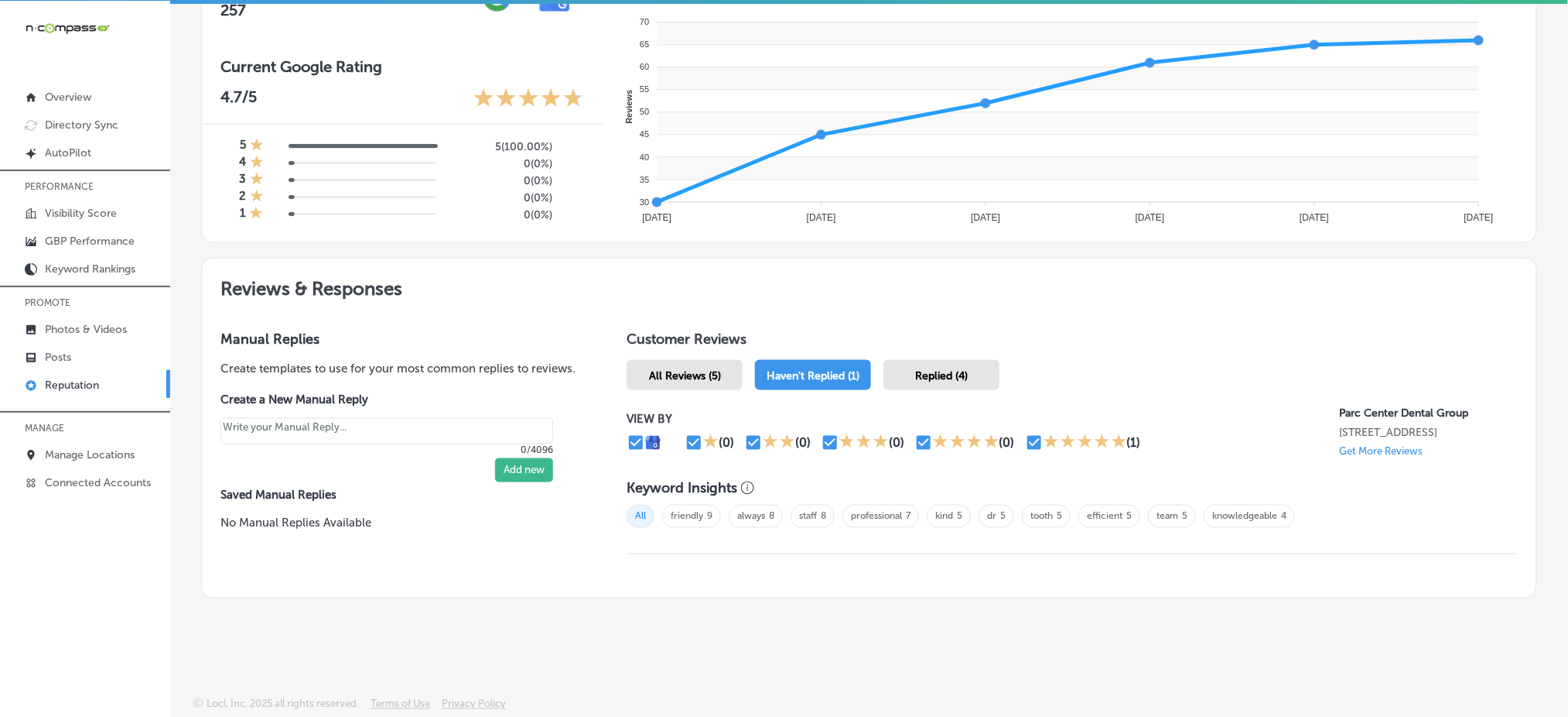
scroll to position [598, 0]
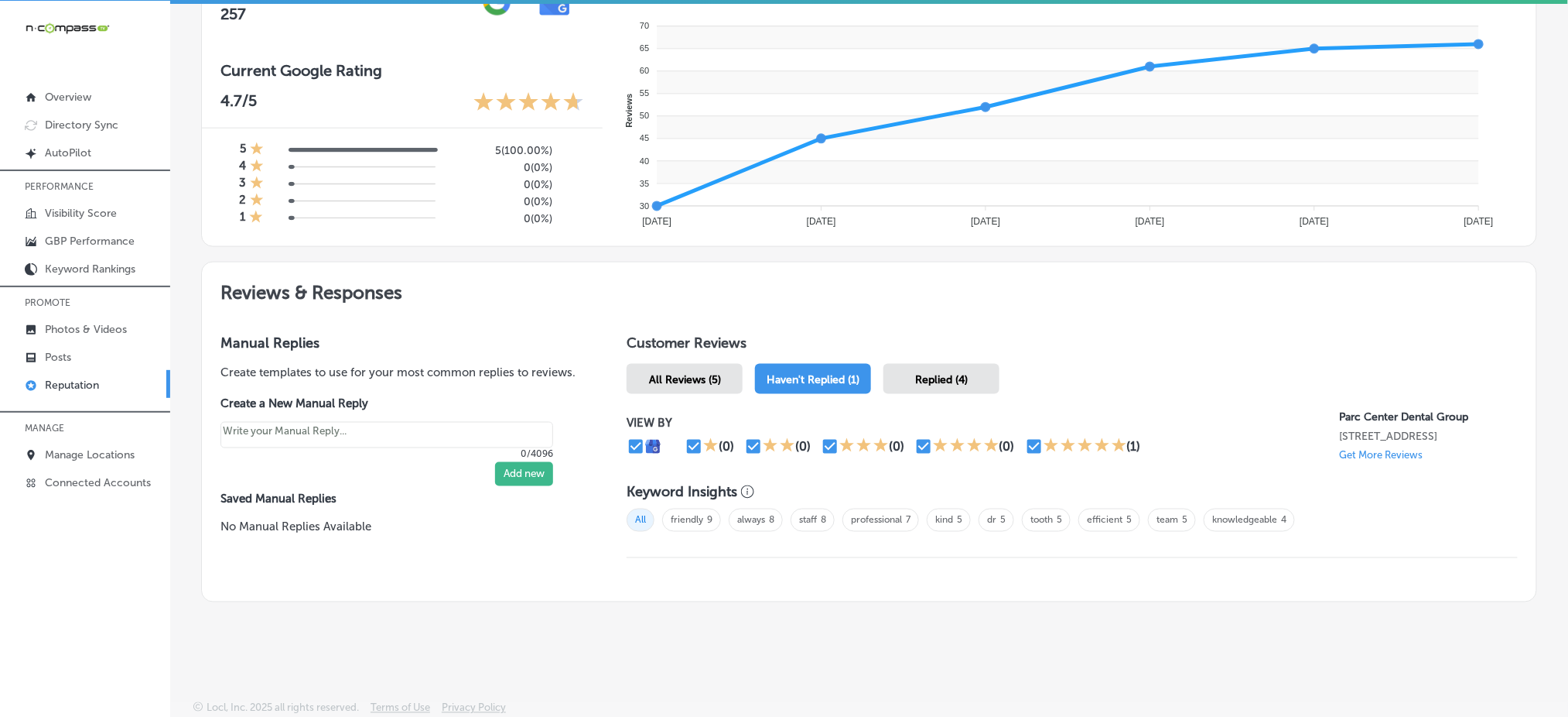
click at [934, 377] on span "Replied (4)" at bounding box center [940, 379] width 52 height 13
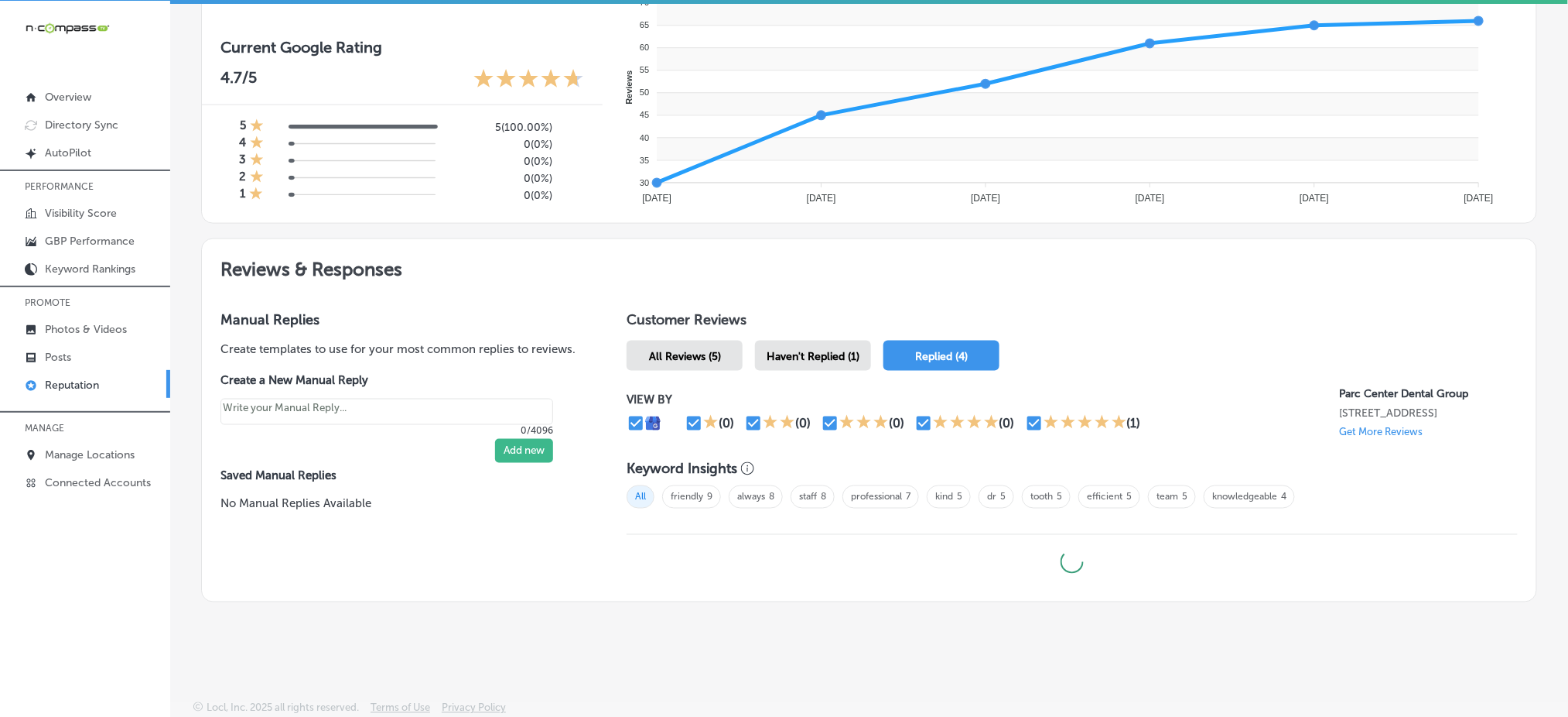
type textarea "x"
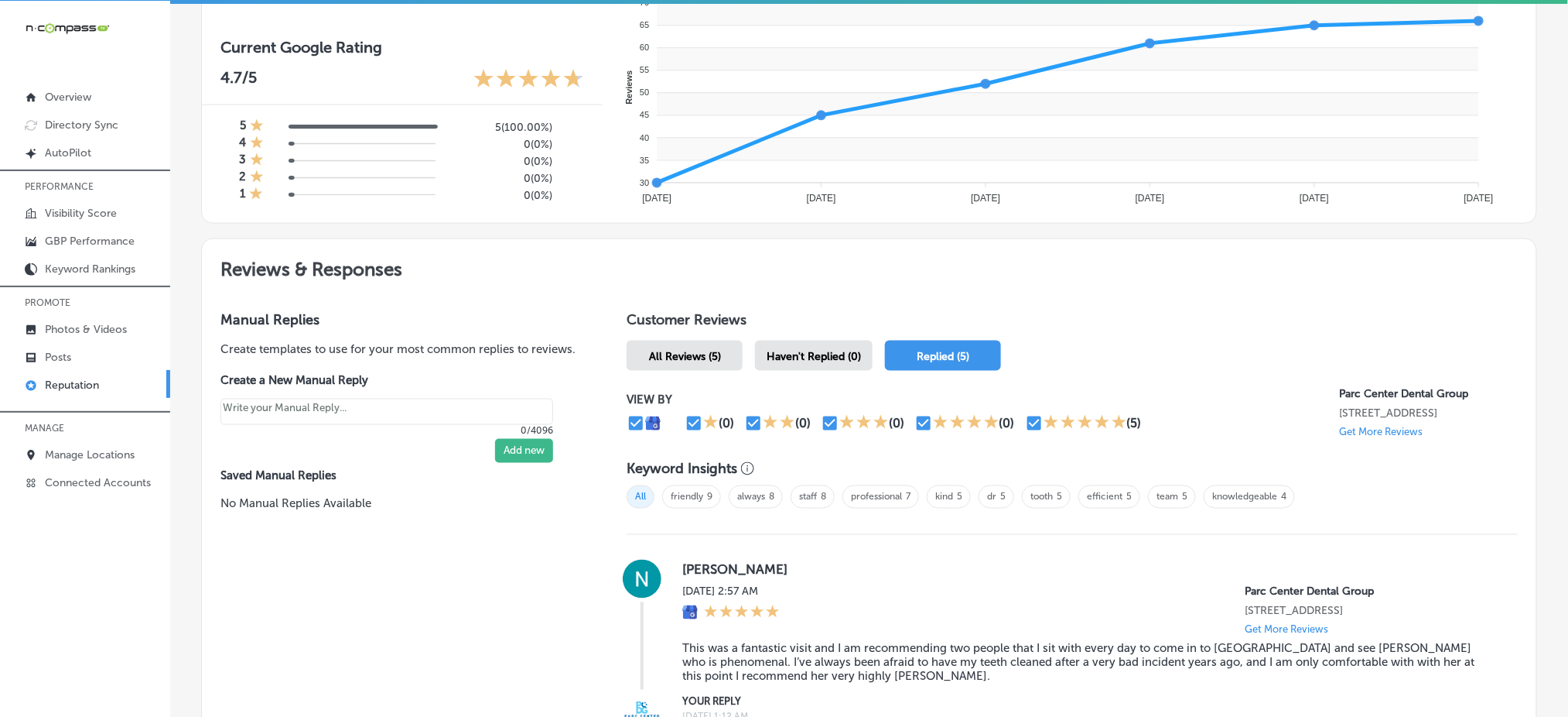
scroll to position [820, 0]
